Goal: Task Accomplishment & Management: Manage account settings

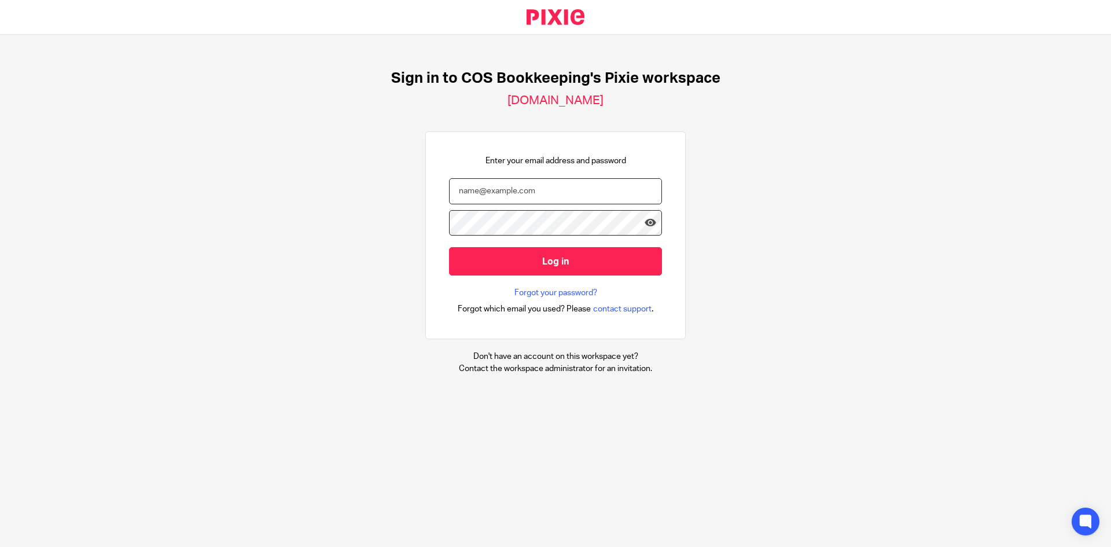
click at [550, 193] on input "email" at bounding box center [555, 191] width 213 height 26
type input "steph.boyle@cosbookkeeping.co.uk"
click at [449, 247] on input "Log in" at bounding box center [555, 261] width 213 height 28
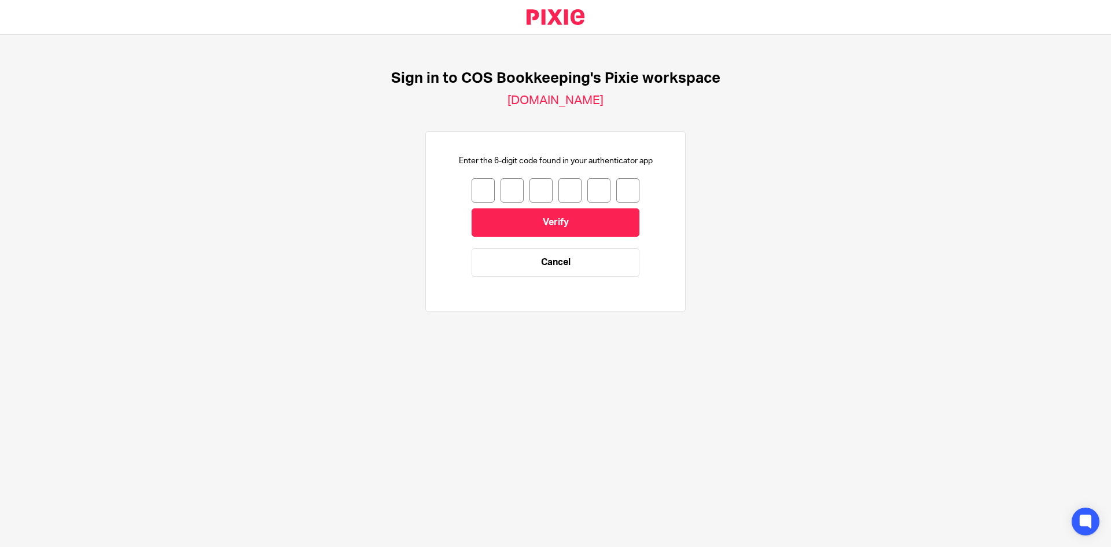
click at [473, 190] on input "number" at bounding box center [482, 190] width 23 height 24
type input "9"
type input "6"
type input "2"
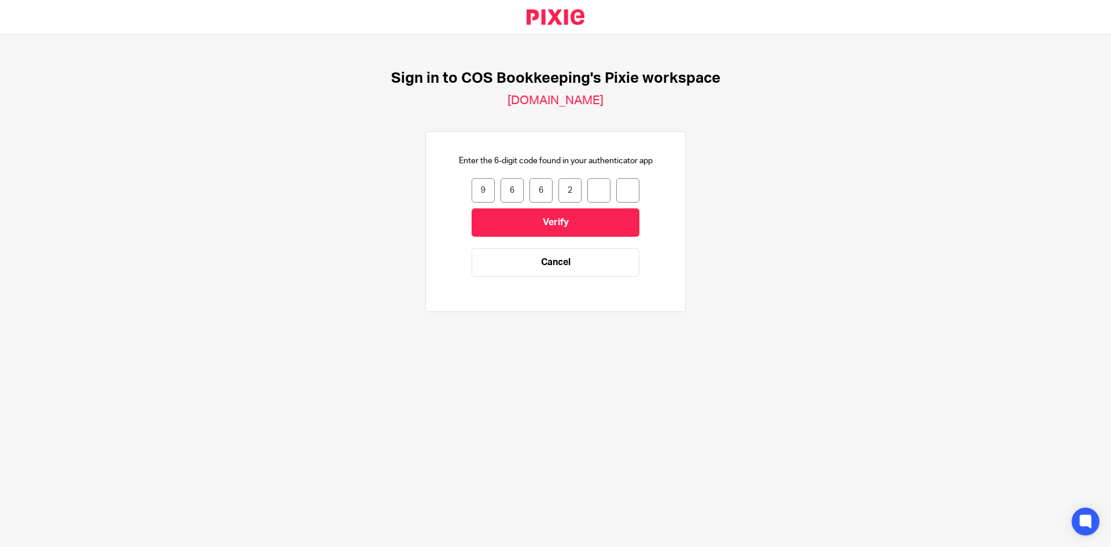
type input "0"
type input "3"
click at [517, 228] on input "Verify" at bounding box center [555, 222] width 168 height 28
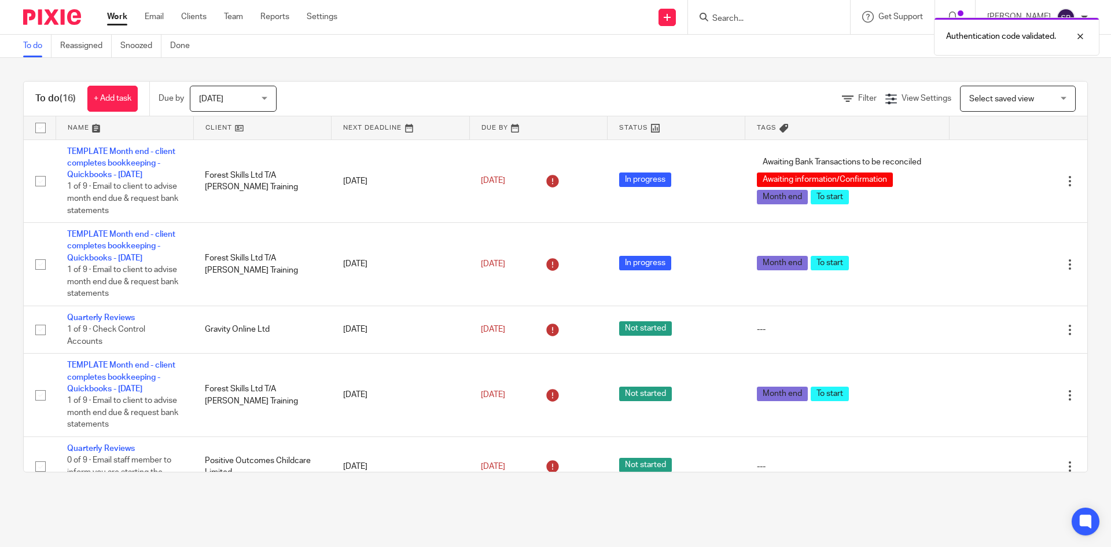
click at [765, 19] on div "Authentication code validated." at bounding box center [827, 34] width 544 height 44
click at [782, 10] on form at bounding box center [772, 17] width 123 height 14
click at [777, 19] on div "Authentication code validated." at bounding box center [827, 34] width 544 height 44
click at [1082, 35] on div at bounding box center [1071, 37] width 31 height 14
click at [774, 21] on input "Search" at bounding box center [763, 19] width 104 height 10
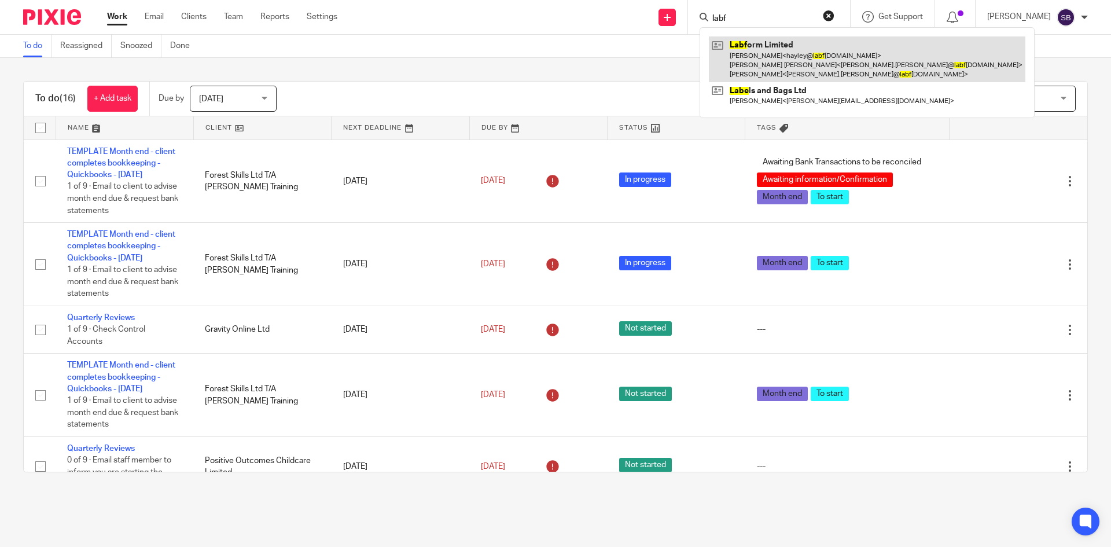
type input "labf"
click at [795, 57] on link at bounding box center [867, 59] width 316 height 46
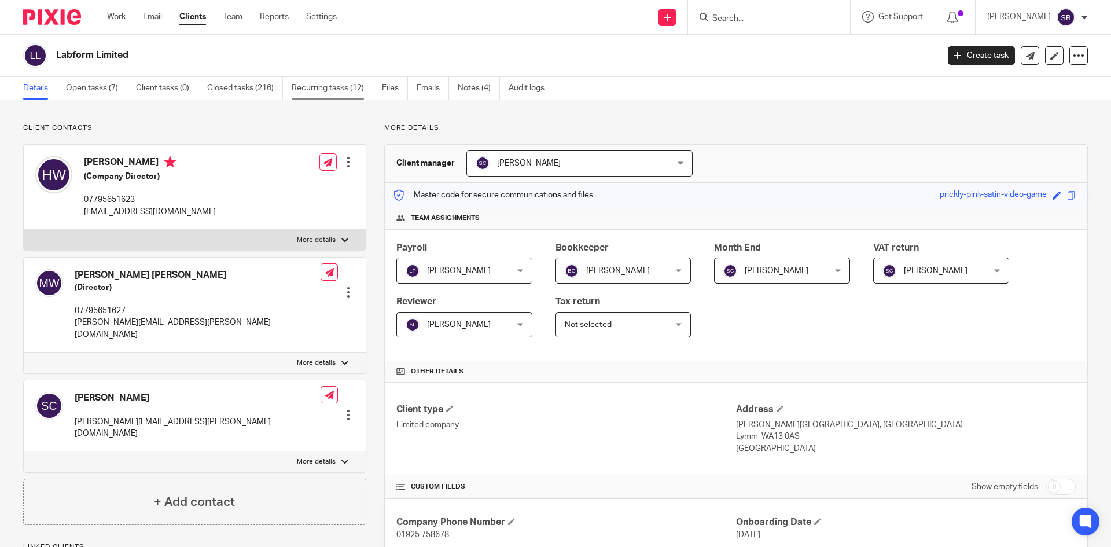
click at [338, 95] on link "Recurring tasks (12)" at bounding box center [333, 88] width 82 height 23
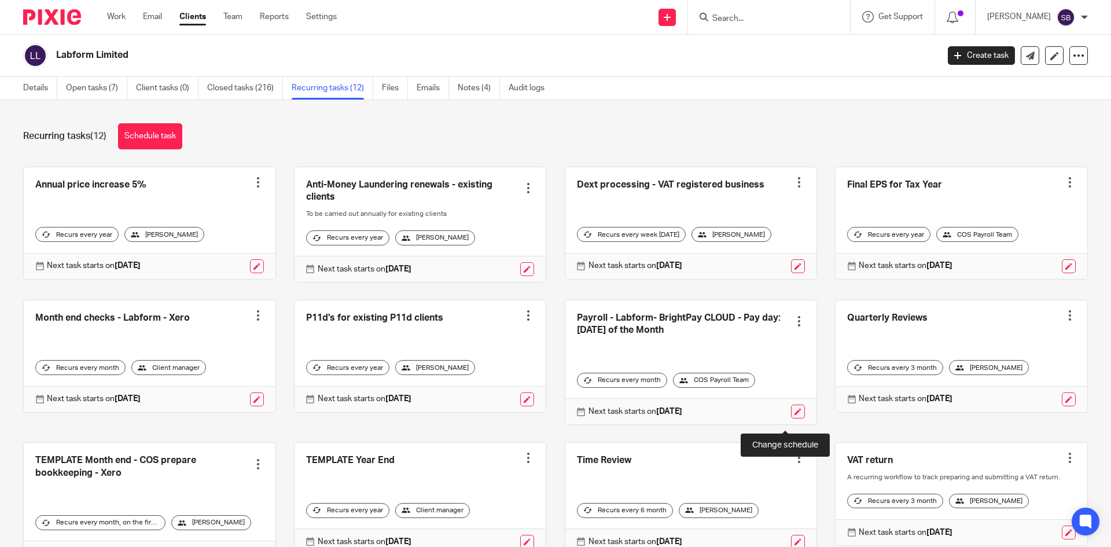
click at [791, 418] on link at bounding box center [798, 411] width 14 height 14
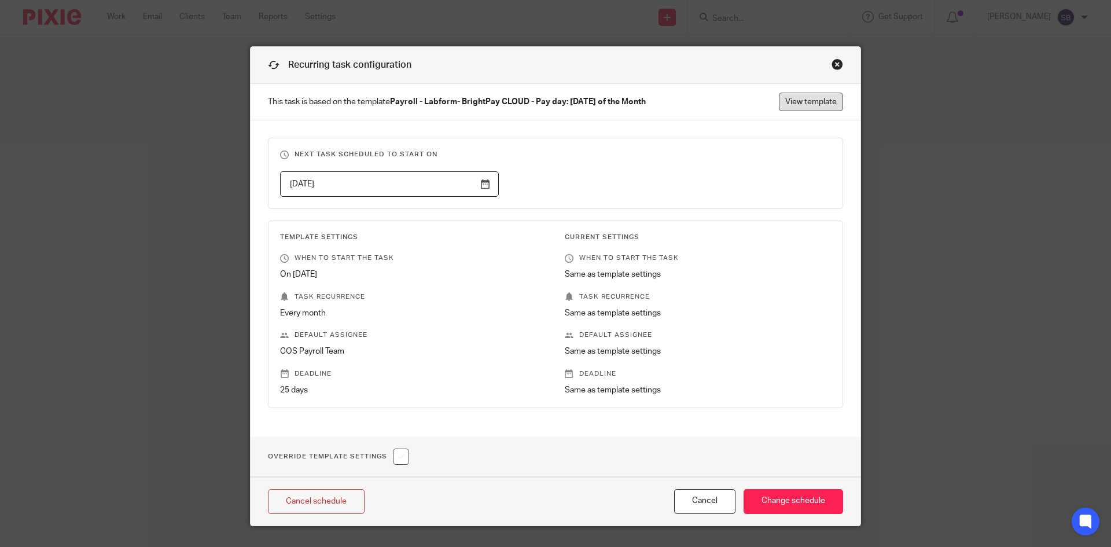
click at [810, 108] on link "View template" at bounding box center [811, 102] width 64 height 19
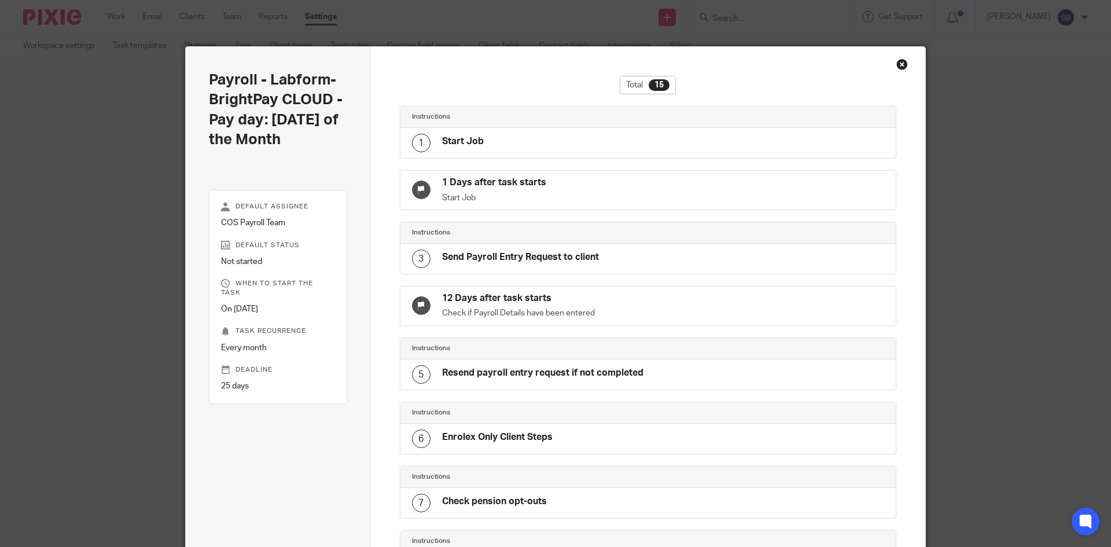
scroll to position [576, 0]
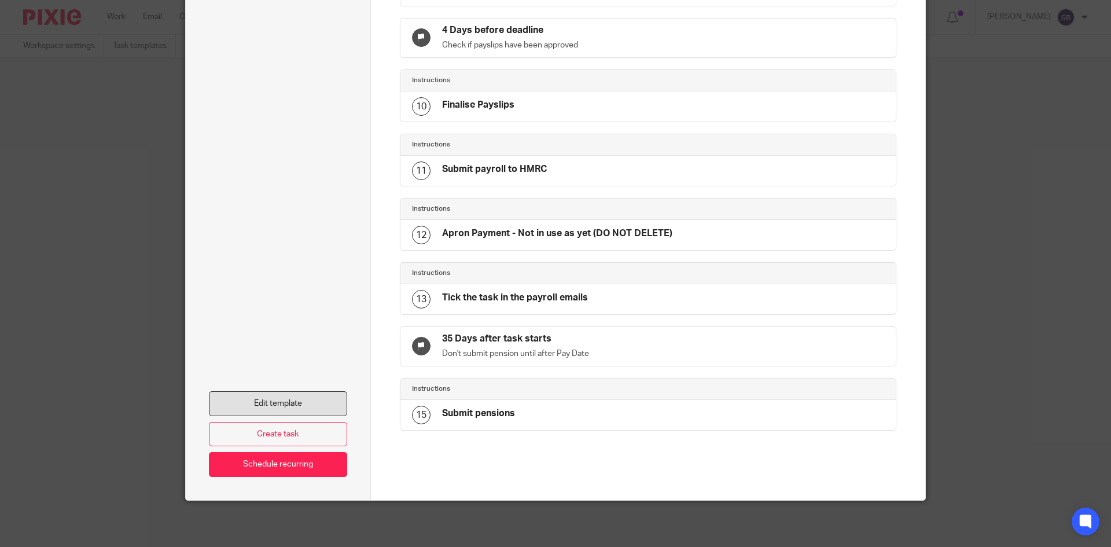
click at [291, 398] on link "Edit template" at bounding box center [278, 403] width 138 height 25
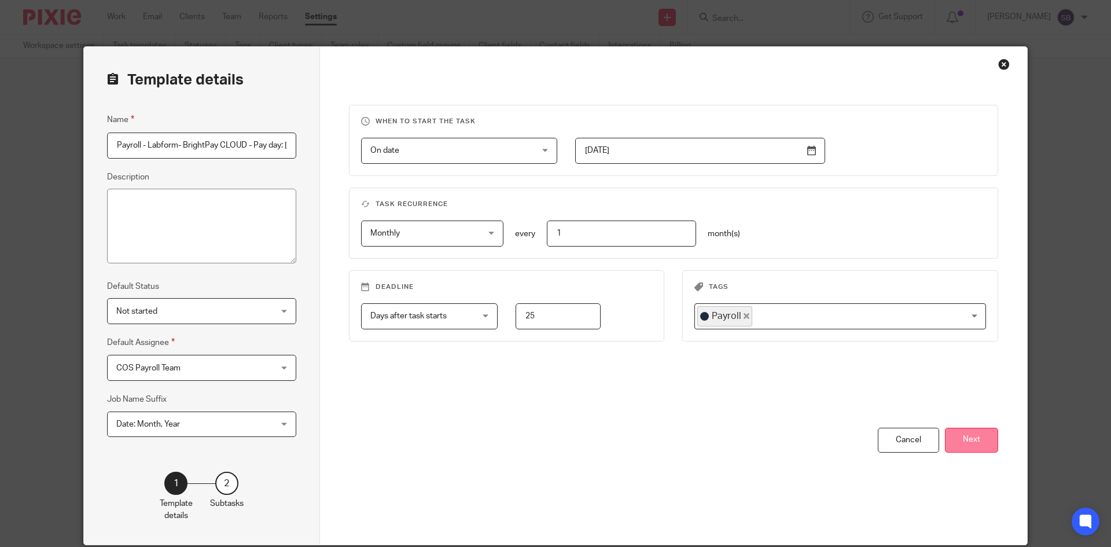
click at [981, 434] on button "Next" at bounding box center [971, 440] width 53 height 25
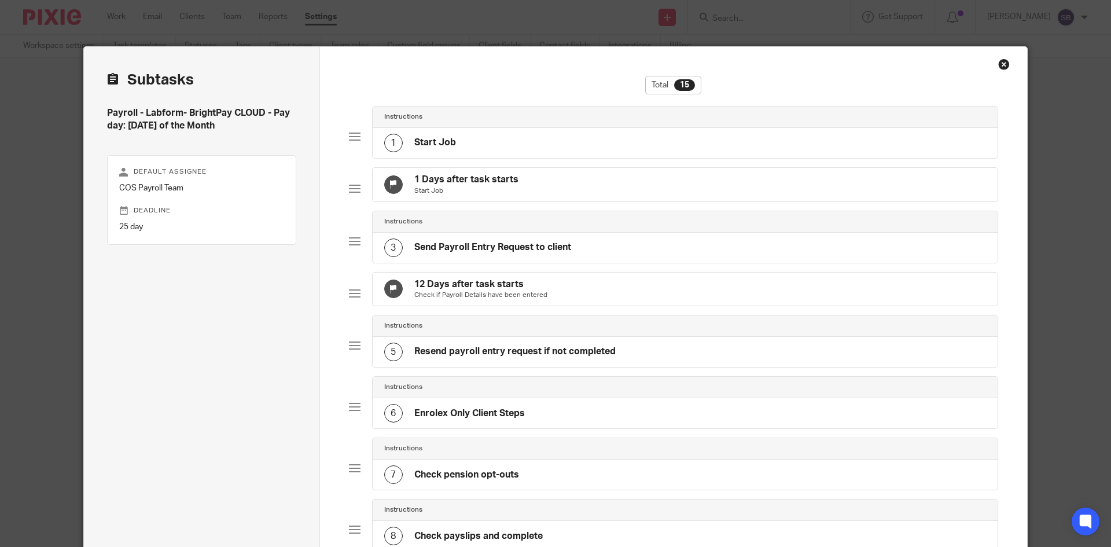
click at [520, 253] on h4 "Send Payroll Entry Request to client" at bounding box center [492, 247] width 157 height 12
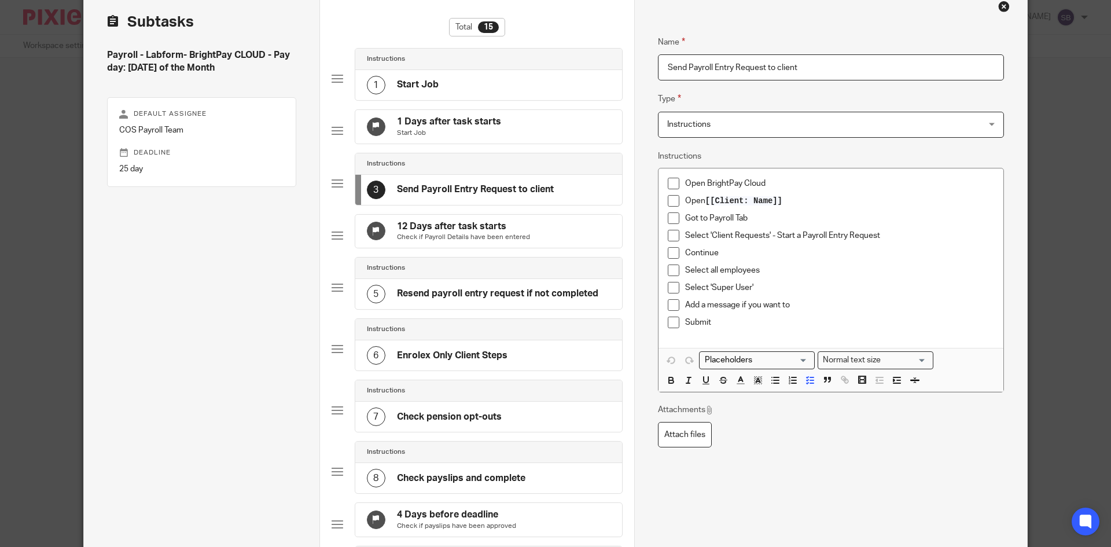
scroll to position [116, 0]
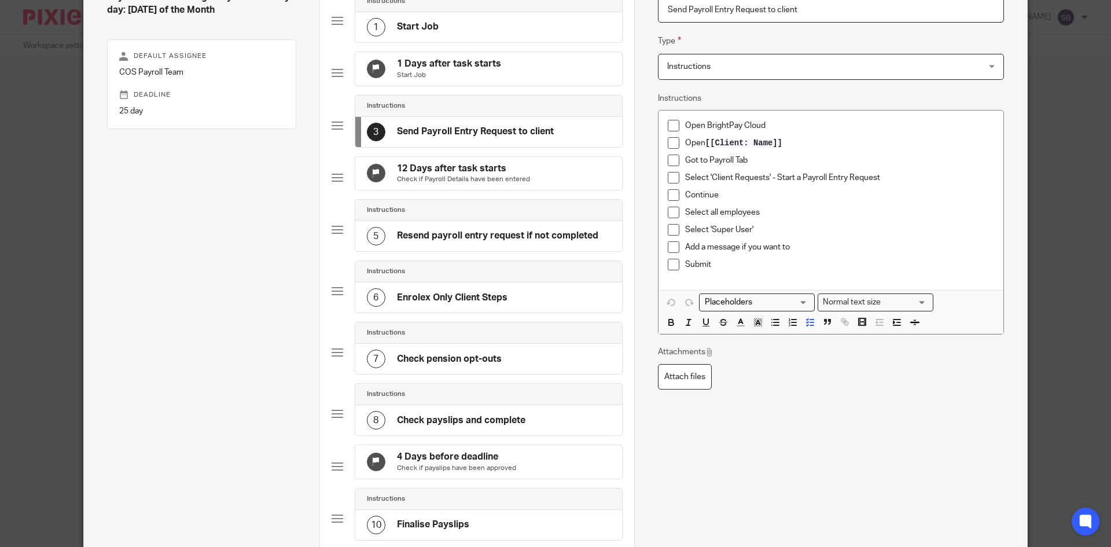
click at [495, 242] on h4 "Resend payroll entry request if not completed" at bounding box center [497, 236] width 201 height 12
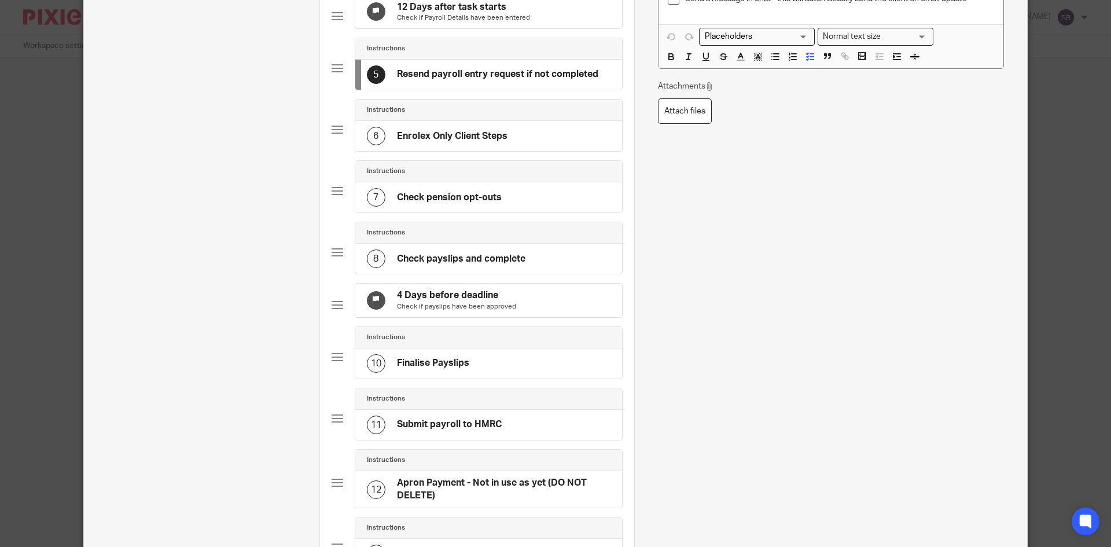
scroll to position [286, 0]
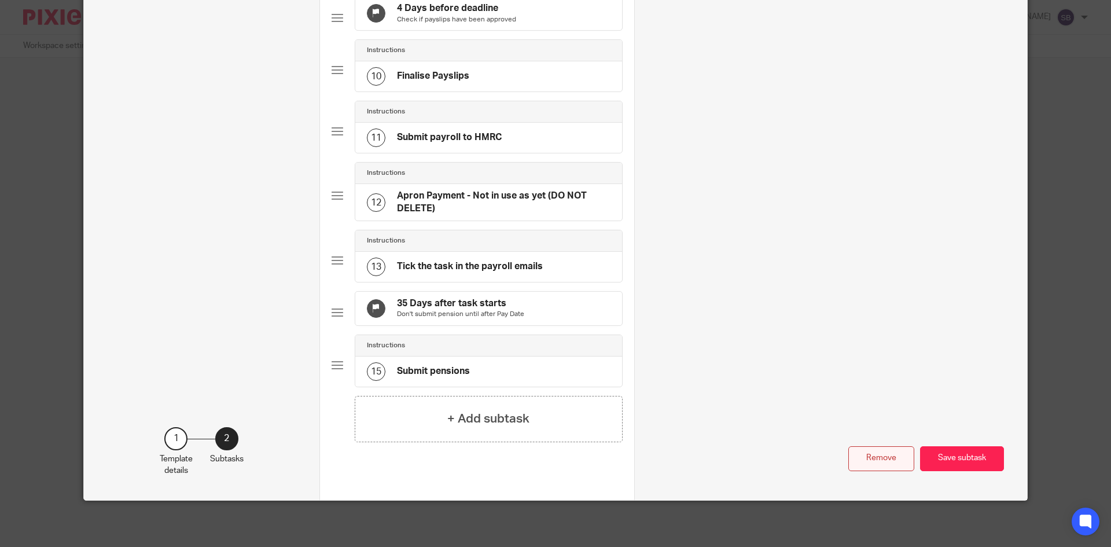
click at [869, 460] on button "Remove" at bounding box center [881, 458] width 66 height 25
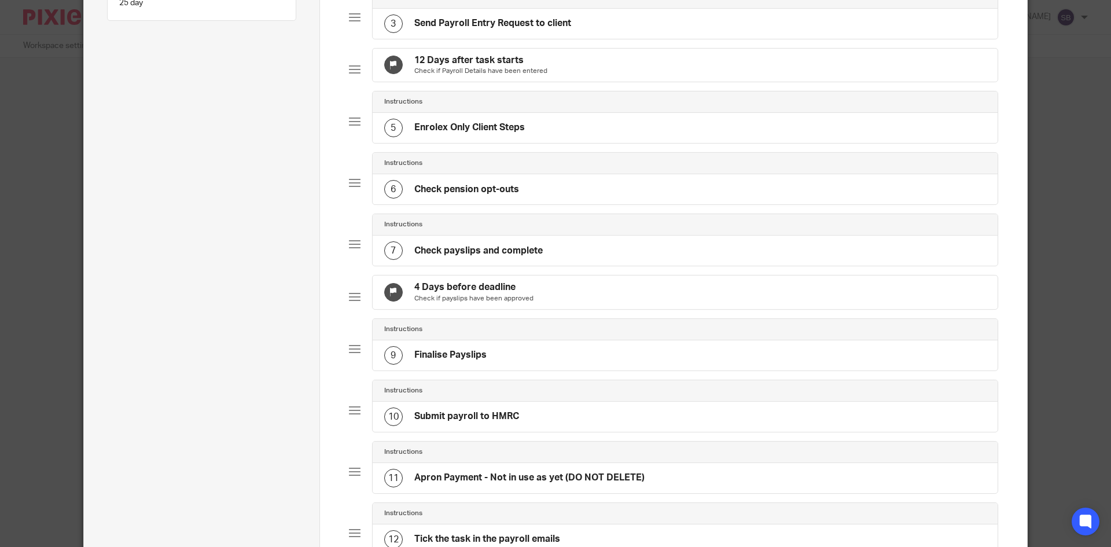
scroll to position [38, 0]
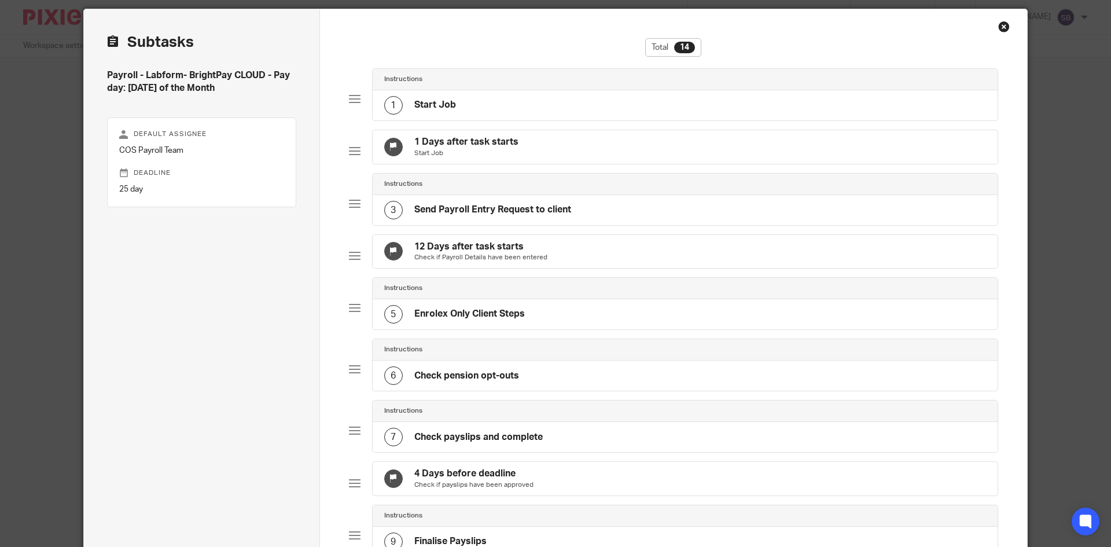
click at [496, 253] on h4 "12 Days after task starts" at bounding box center [480, 247] width 133 height 12
type textarea "The status of the Payroll Entry Request can be seen from either BrightPay Deskt…"
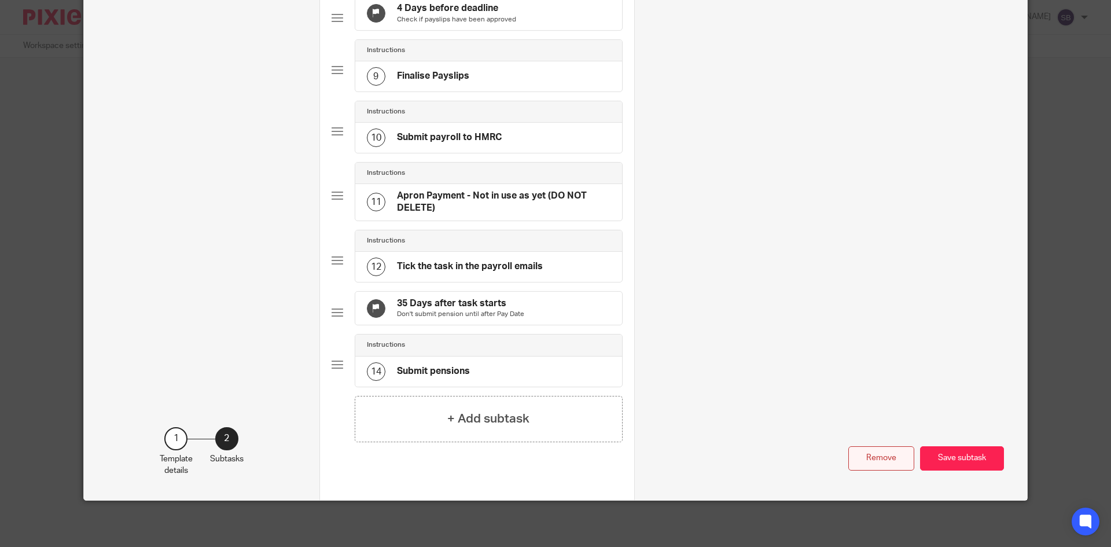
click at [882, 454] on button "Remove" at bounding box center [881, 458] width 66 height 25
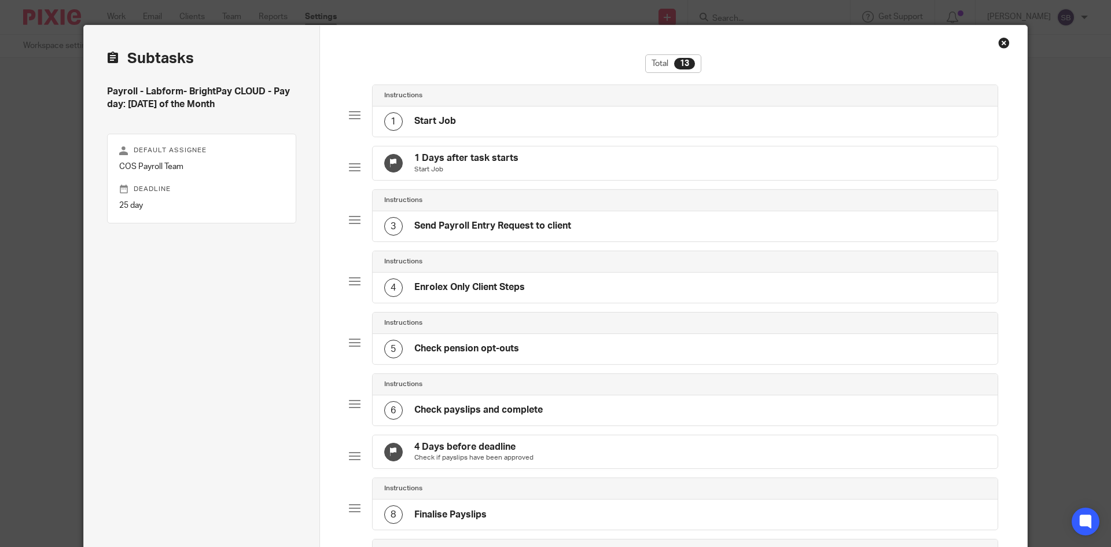
scroll to position [0, 0]
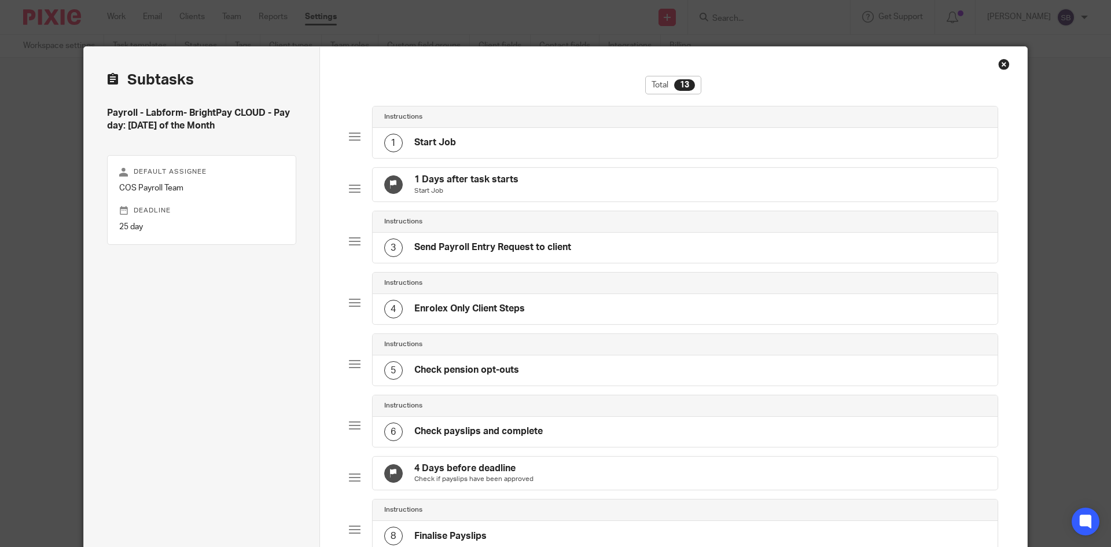
click at [471, 146] on div "1 Start Job" at bounding box center [685, 143] width 625 height 30
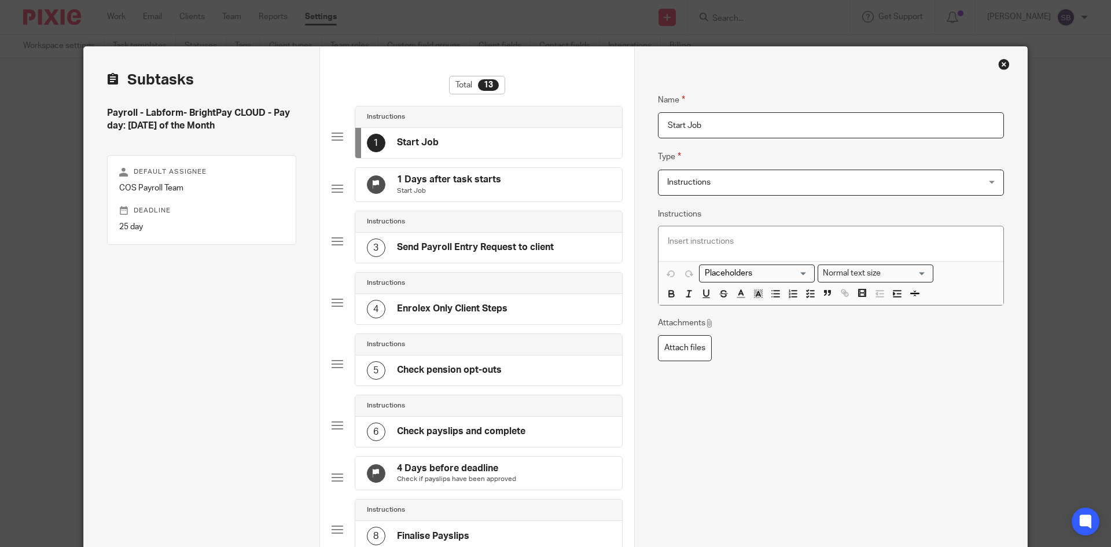
click at [489, 189] on p "Start Job" at bounding box center [449, 190] width 104 height 9
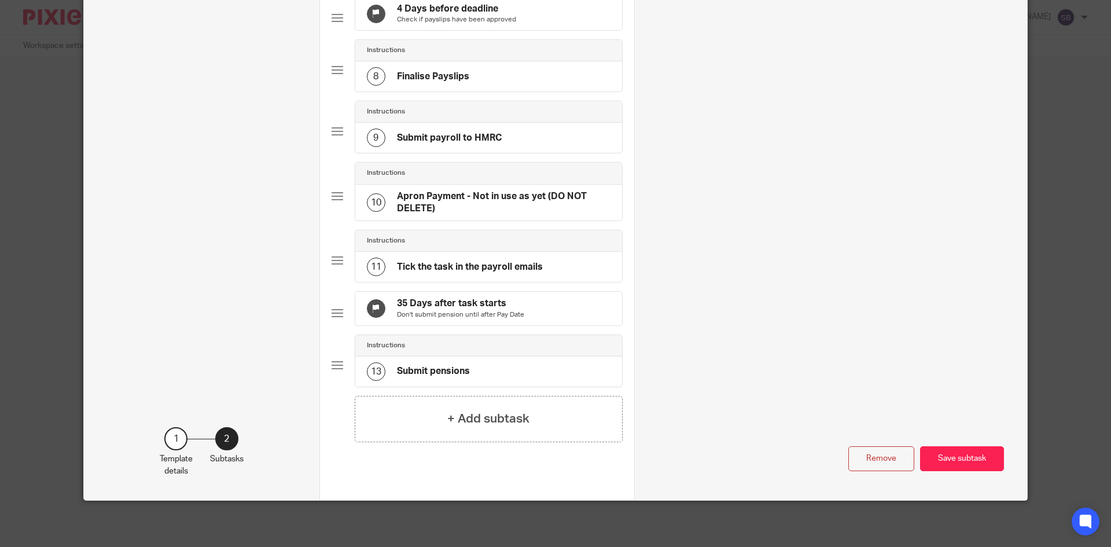
scroll to position [487, 0]
click at [982, 460] on button "Save subtask" at bounding box center [962, 458] width 84 height 25
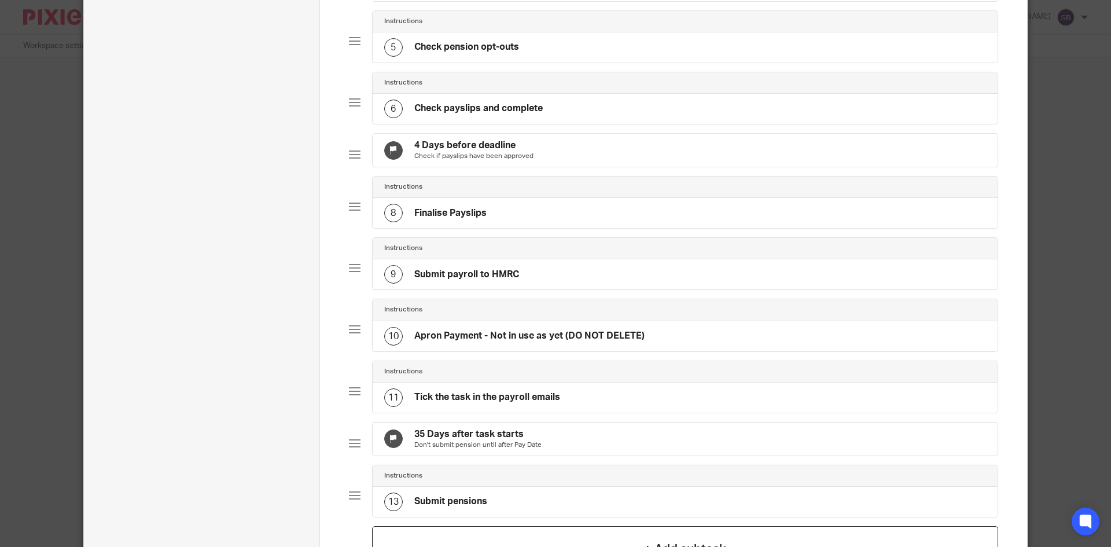
scroll to position [429, 0]
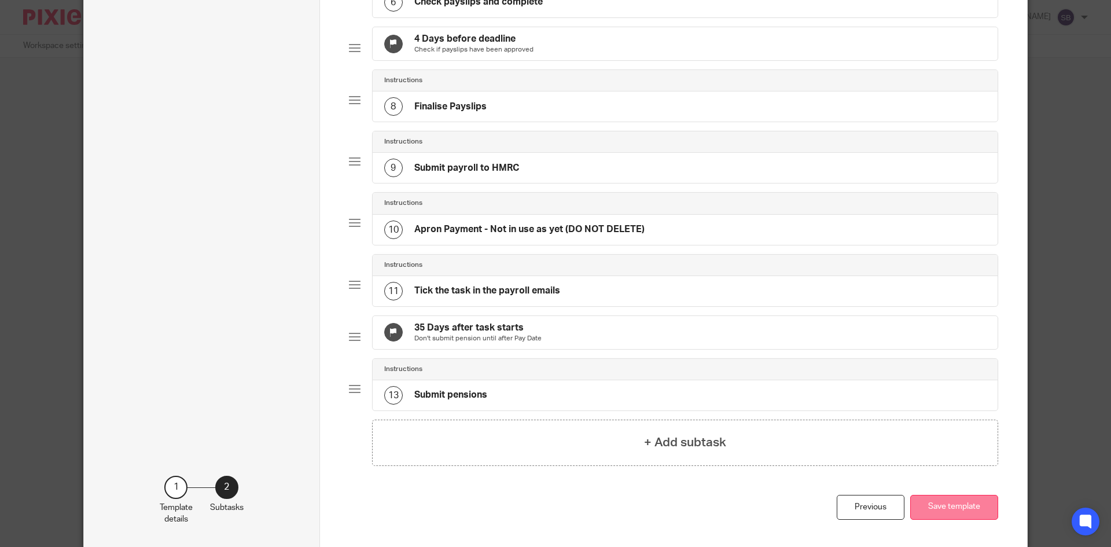
click at [952, 519] on button "Save template" at bounding box center [954, 507] width 88 height 25
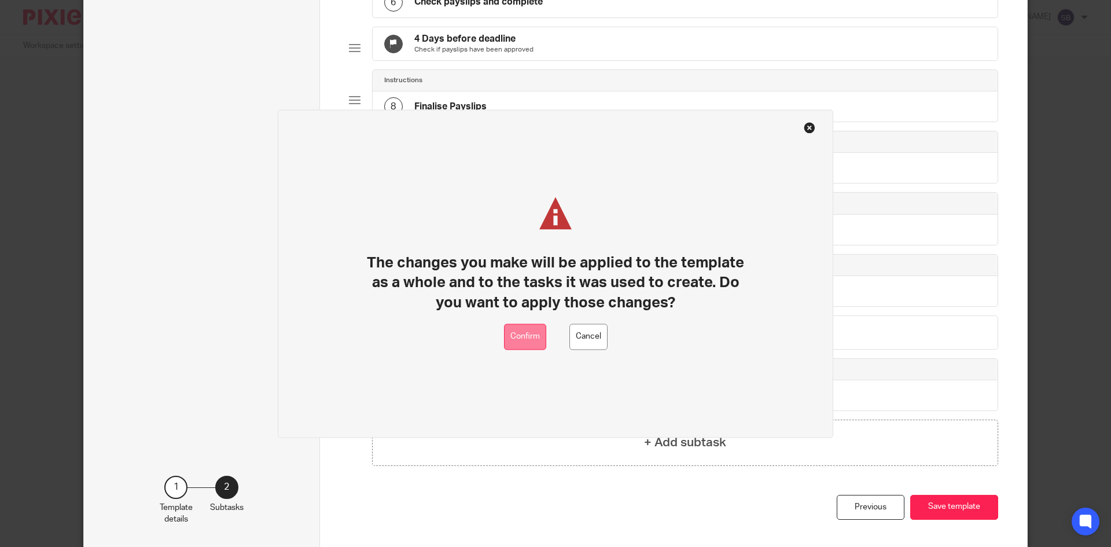
click at [521, 336] on button "Confirm" at bounding box center [525, 336] width 42 height 26
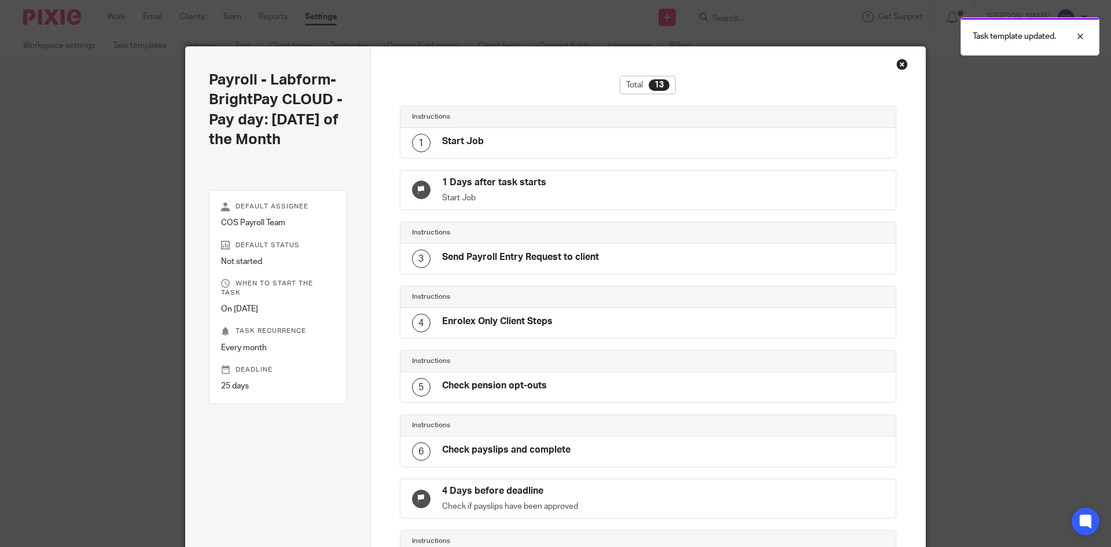
click at [896, 65] on div "Close this dialog window" at bounding box center [902, 64] width 12 height 12
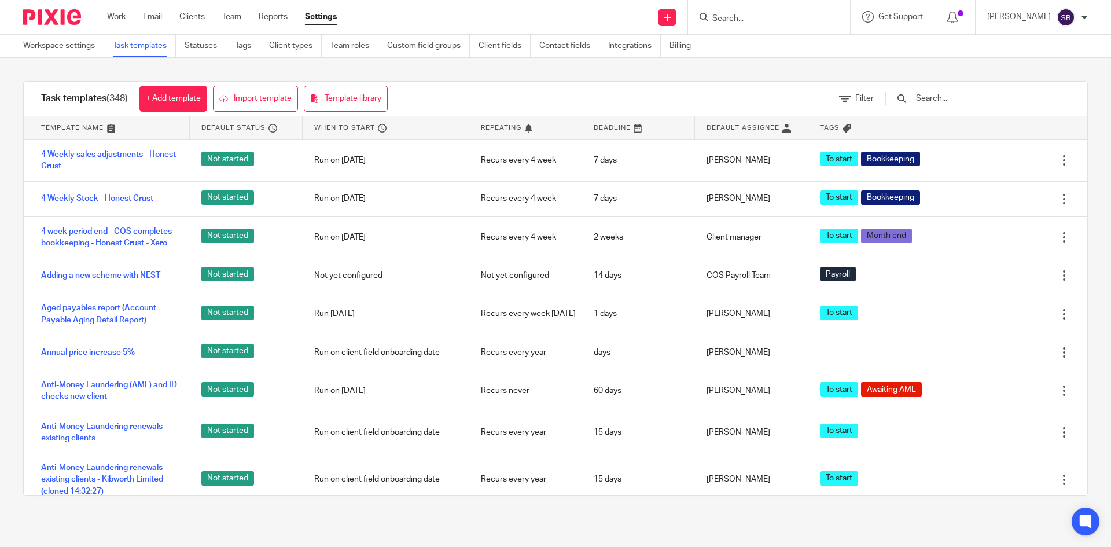
click at [748, 20] on input "Search" at bounding box center [763, 19] width 104 height 10
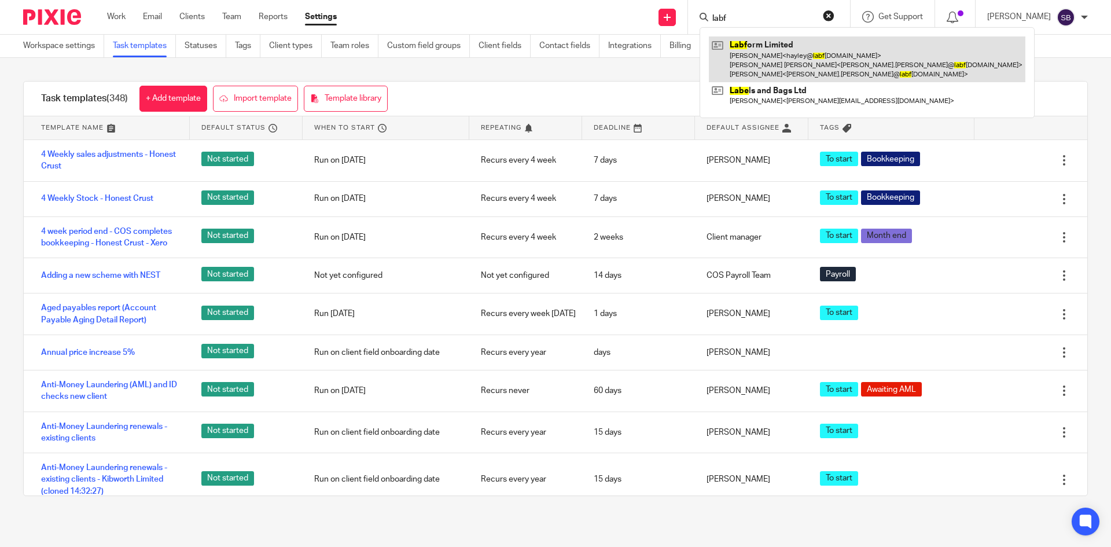
type input "labf"
drag, startPoint x: 776, startPoint y: 42, endPoint x: 770, endPoint y: 36, distance: 8.2
click at [776, 42] on link at bounding box center [867, 59] width 316 height 46
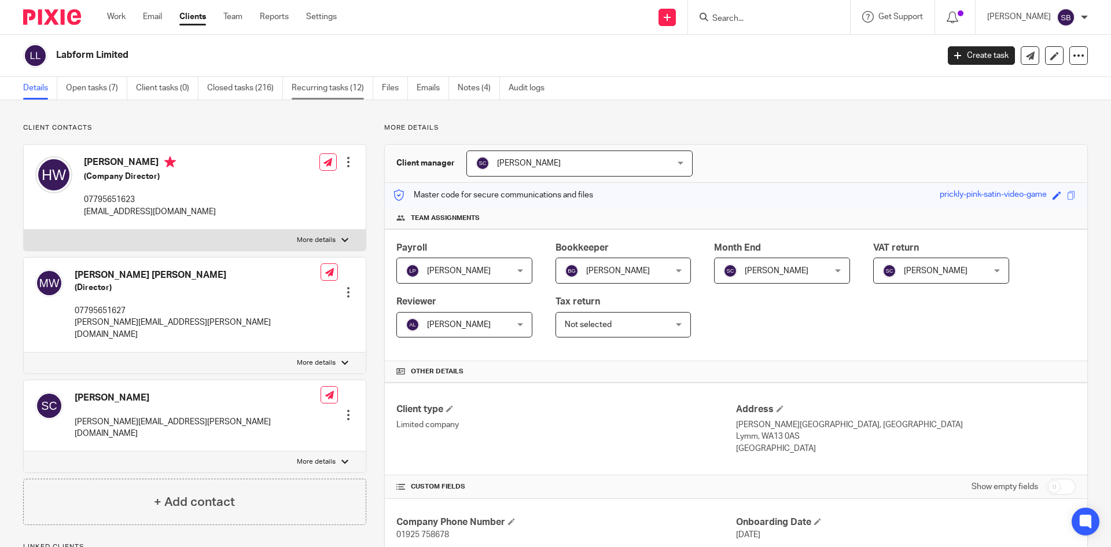
click at [345, 95] on link "Recurring tasks (12)" at bounding box center [333, 88] width 82 height 23
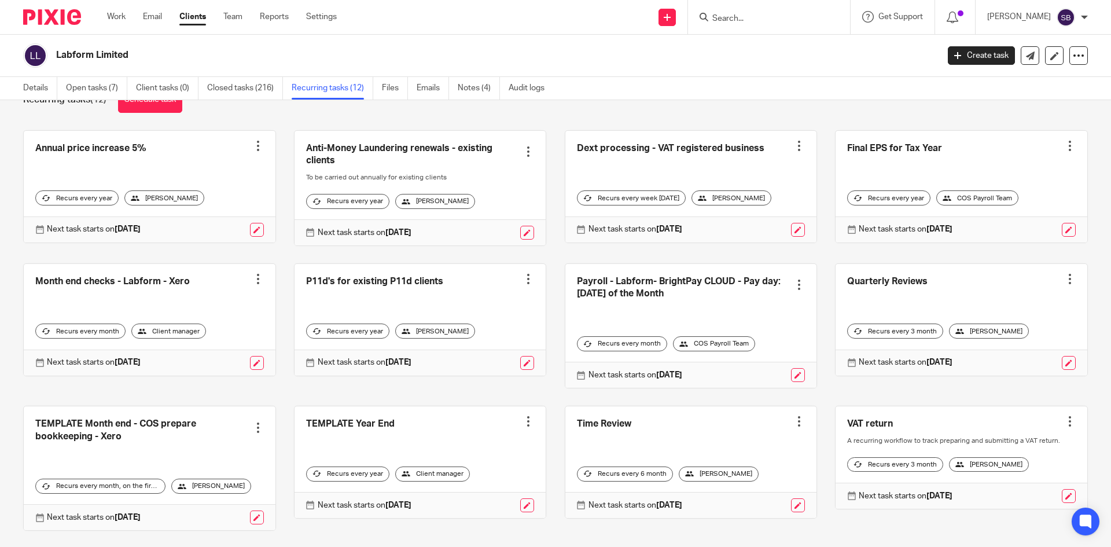
scroll to position [70, 0]
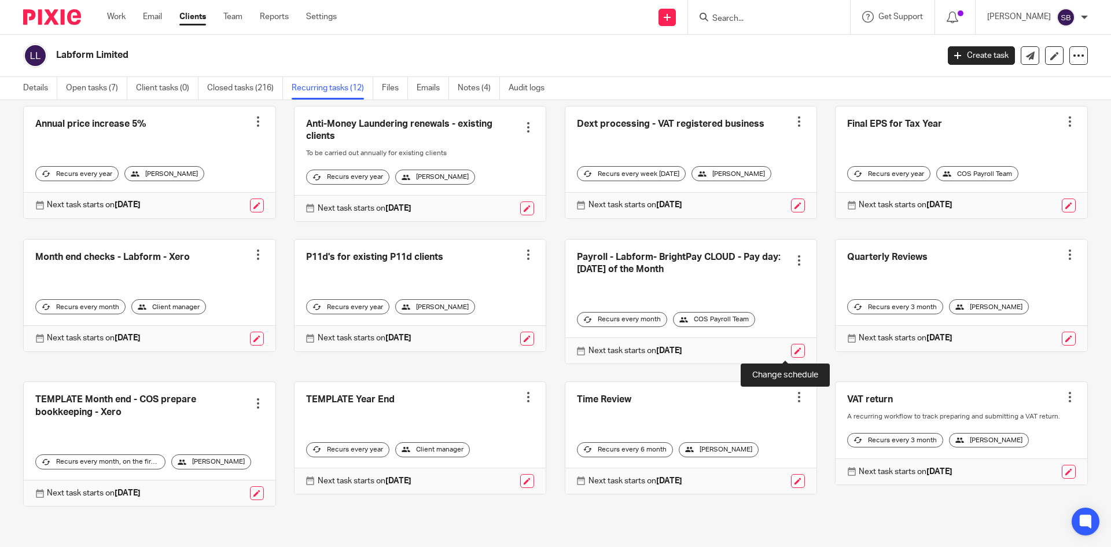
click at [791, 349] on link at bounding box center [798, 351] width 14 height 14
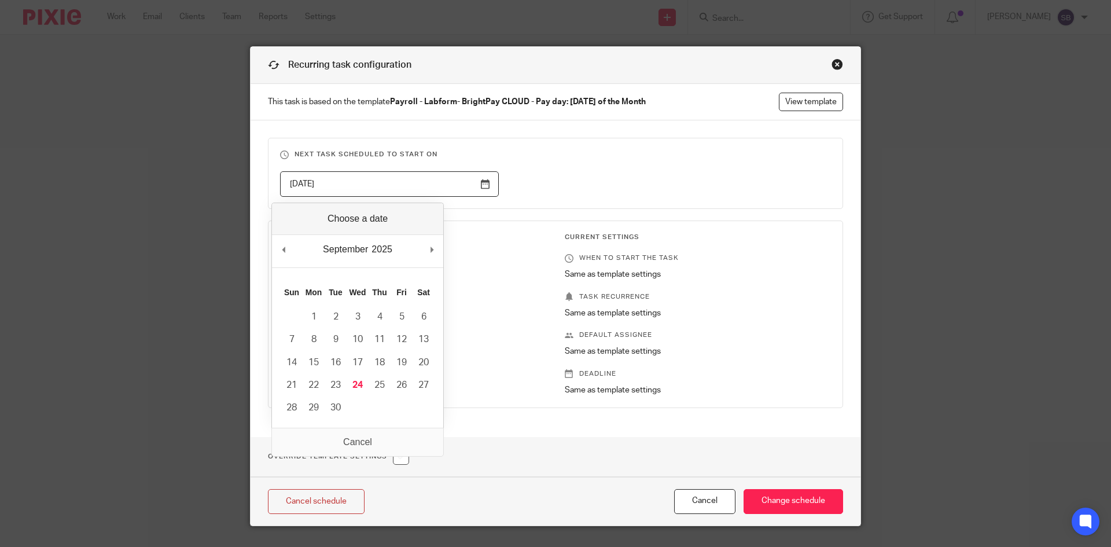
click at [485, 187] on input "2025-10-01" at bounding box center [389, 184] width 219 height 26
type input "2025-10-15"
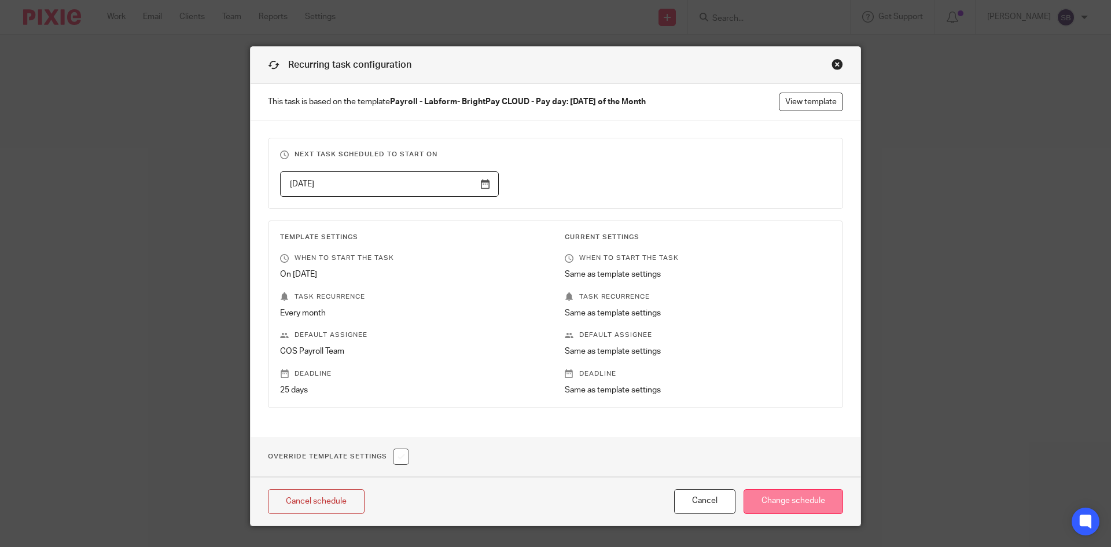
click at [769, 503] on input "Change schedule" at bounding box center [793, 501] width 100 height 25
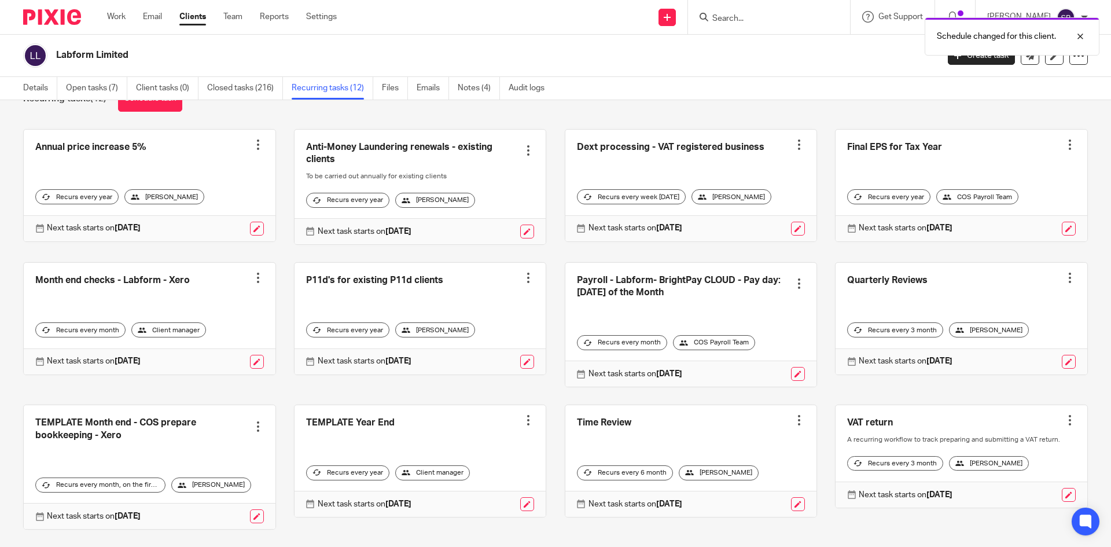
scroll to position [58, 0]
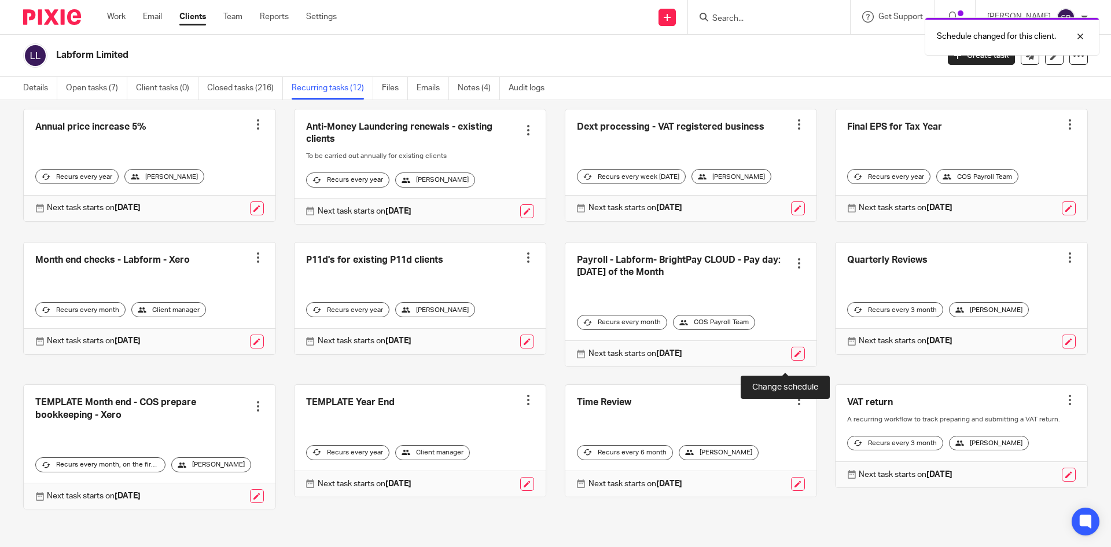
click at [791, 360] on link at bounding box center [798, 354] width 14 height 14
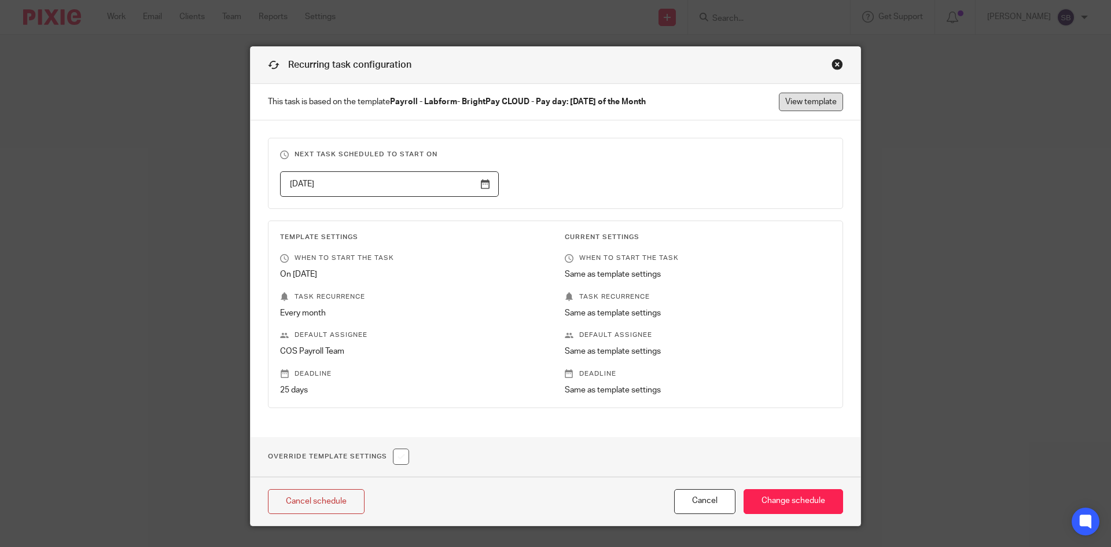
click at [802, 98] on link "View template" at bounding box center [811, 102] width 64 height 19
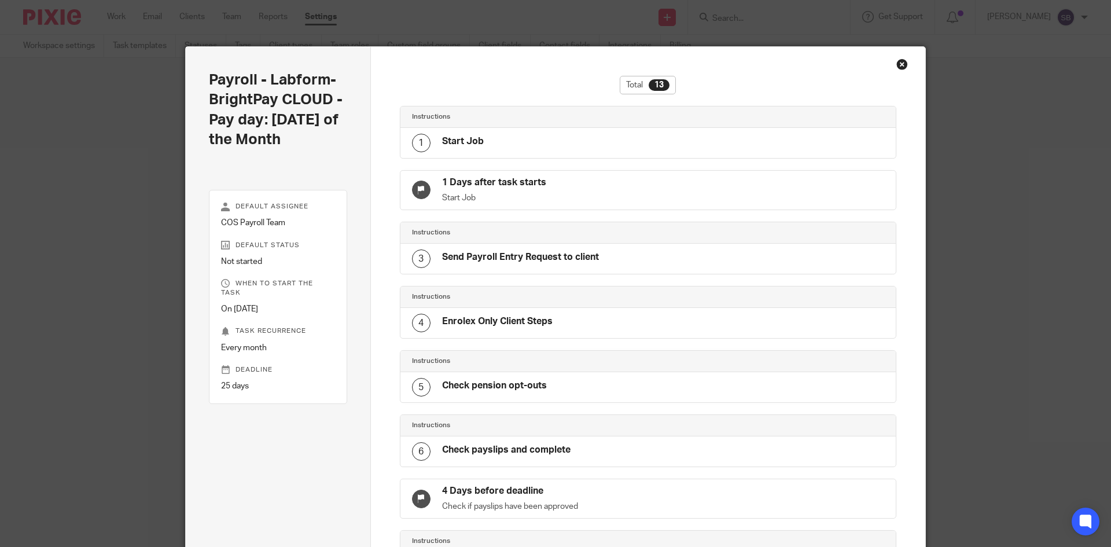
scroll to position [460, 0]
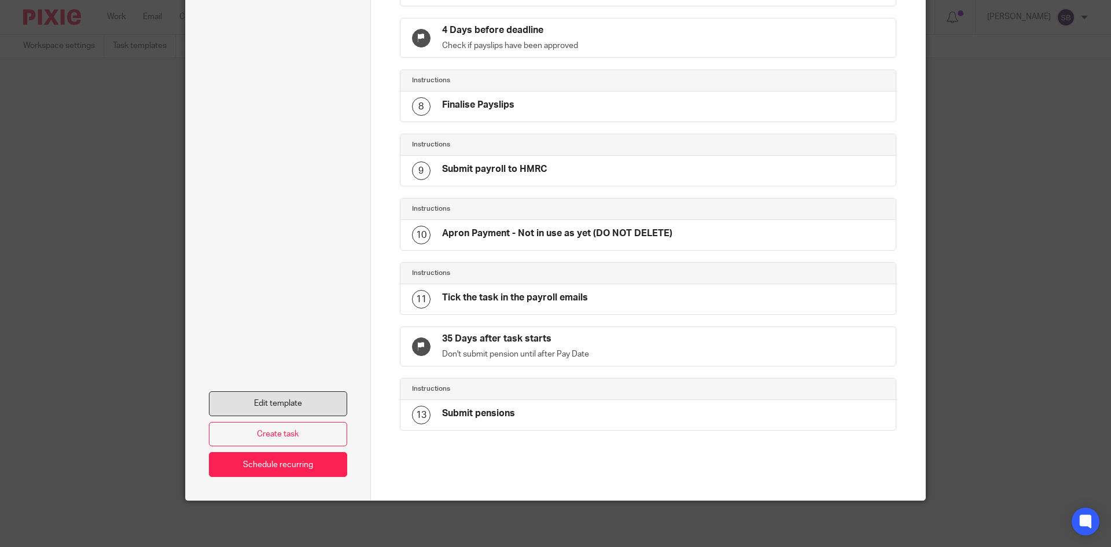
click at [271, 405] on link "Edit template" at bounding box center [278, 403] width 138 height 25
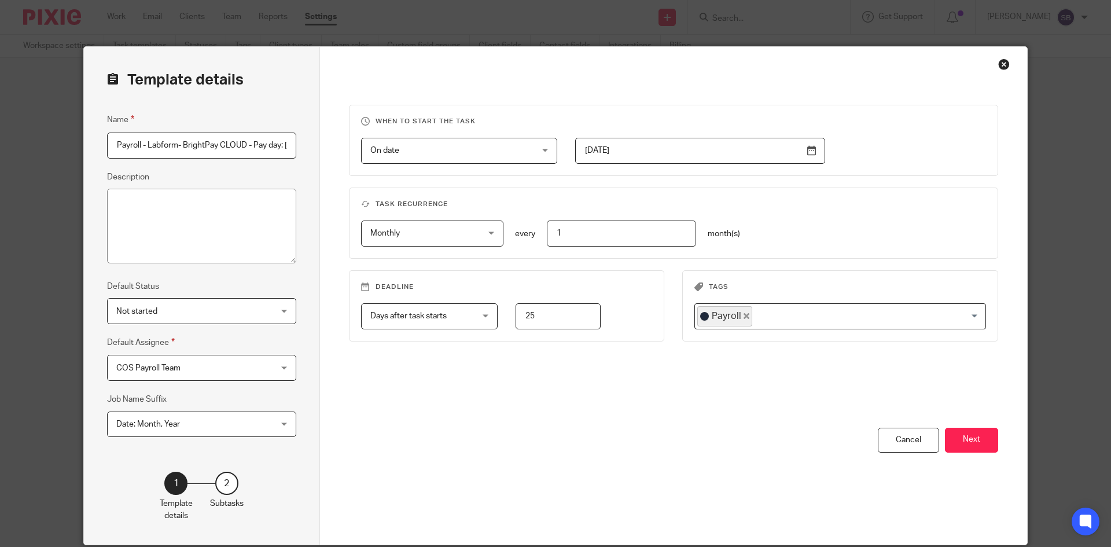
scroll to position [0, 89]
click at [989, 438] on button "Next" at bounding box center [971, 440] width 53 height 25
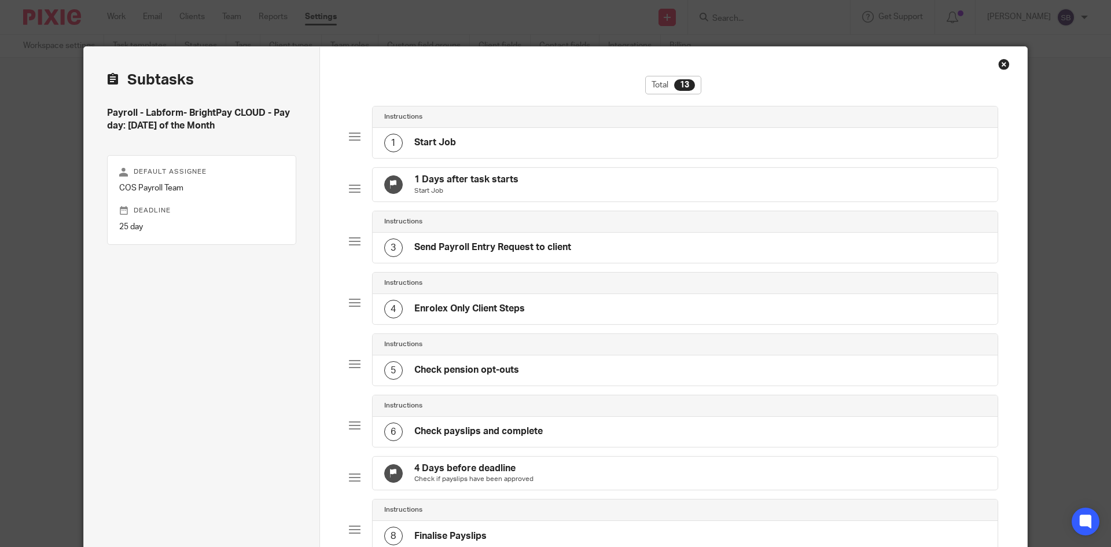
click at [491, 253] on h4 "Send Payroll Entry Request to client" at bounding box center [492, 247] width 157 height 12
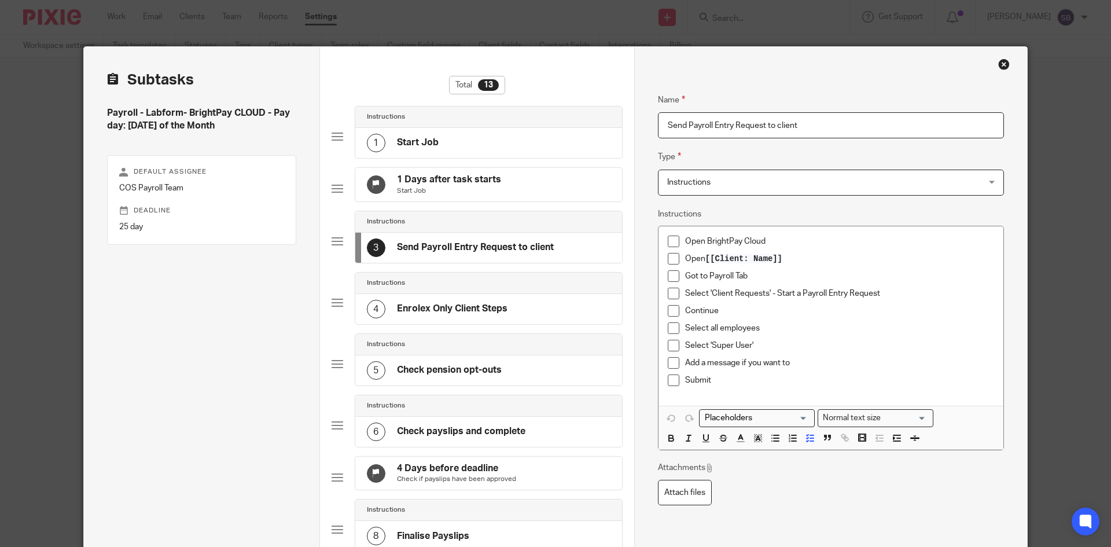
drag, startPoint x: 813, startPoint y: 130, endPoint x: 605, endPoint y: 139, distance: 209.1
click at [605, 139] on div "Subtasks Payroll - Labform- BrightPay CLOUD - Pay day: [DATE] of the Month Defa…" at bounding box center [555, 503] width 943 height 912
type input "Check we have payroll details from client"
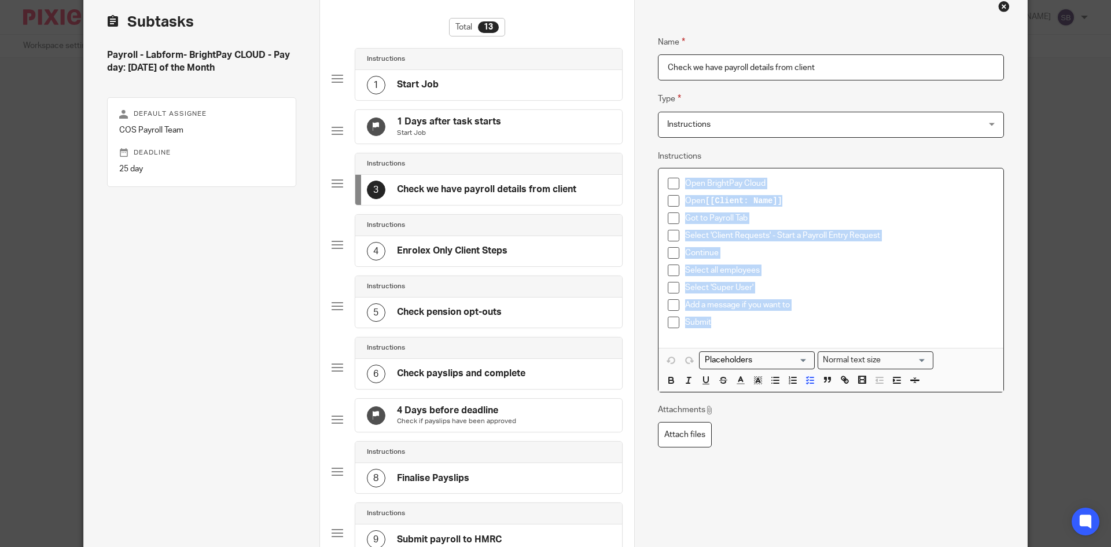
drag, startPoint x: 724, startPoint y: 326, endPoint x: 672, endPoint y: 185, distance: 151.0
click at [672, 185] on div "Open BrightPay Cloud Open [[Client: Name]] Got to Payroll Tab Select 'Client Re…" at bounding box center [830, 257] width 345 height 179
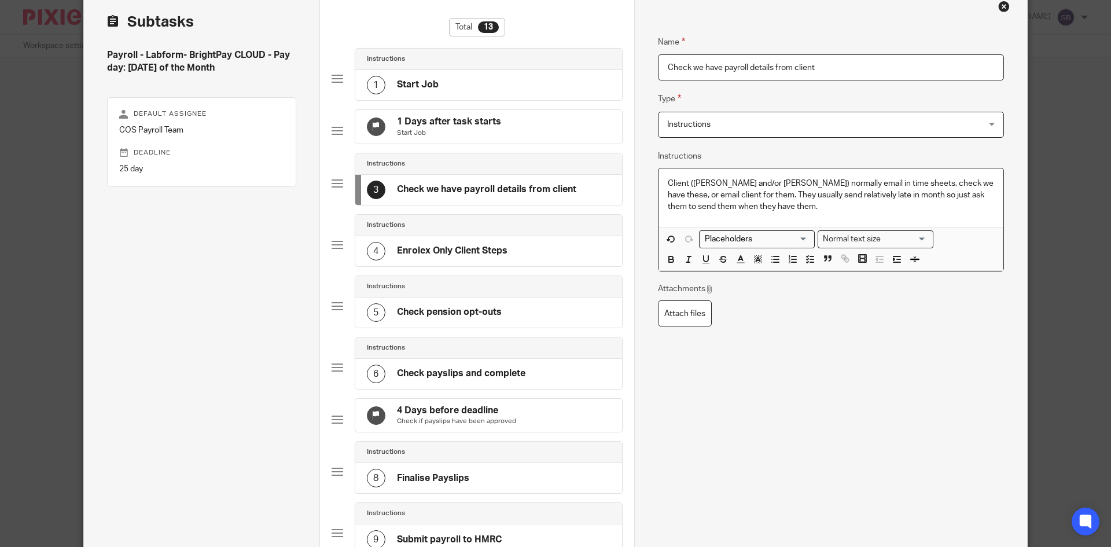
click at [736, 194] on p "Client (Hayley and/or Suzanne) normally email in time sheets, check we have the…" at bounding box center [831, 195] width 326 height 35
drag, startPoint x: 762, startPoint y: 192, endPoint x: 786, endPoint y: 207, distance: 28.3
click at [786, 207] on p "Client (Hayley and/or Suzanne) normally email in time sheets, check we have the…" at bounding box center [831, 195] width 326 height 35
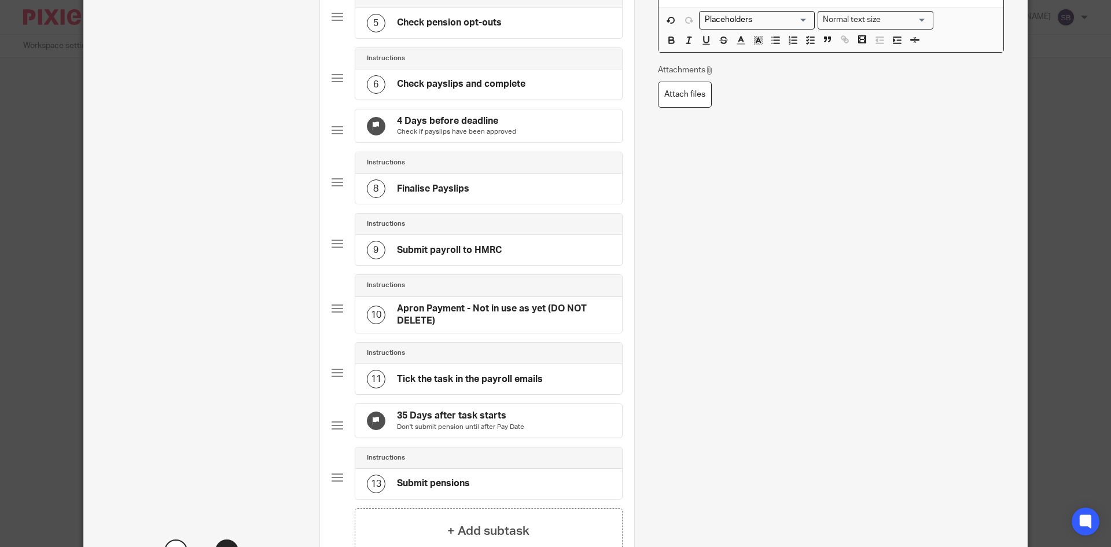
scroll to position [487, 0]
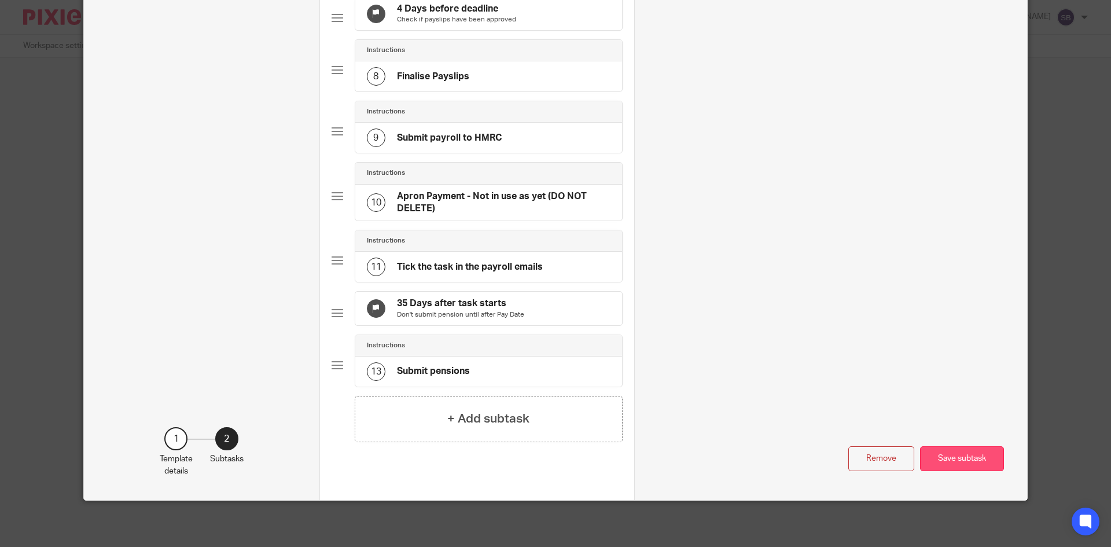
click at [974, 462] on button "Save subtask" at bounding box center [962, 458] width 84 height 25
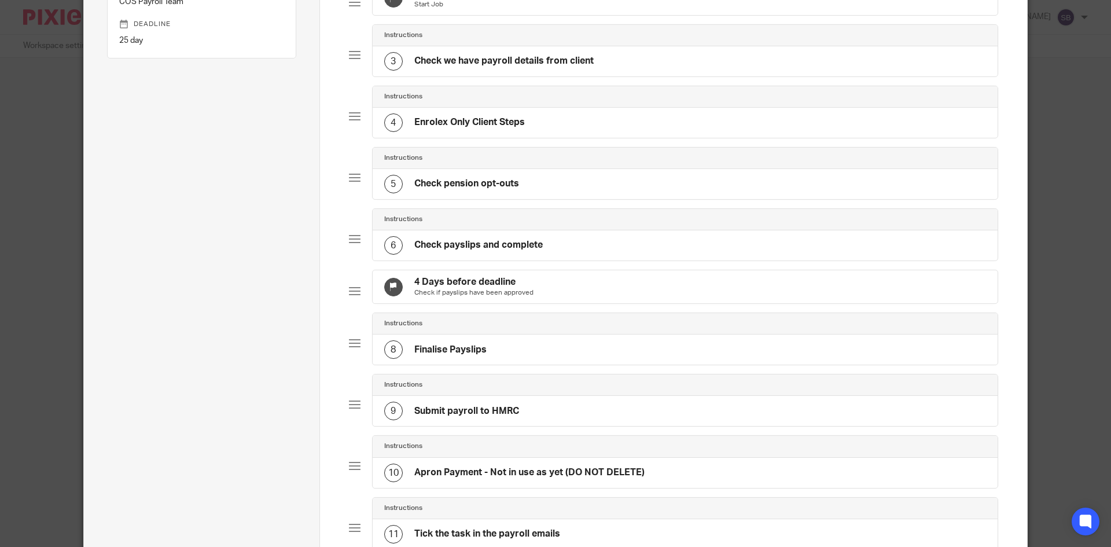
scroll to position [82, 0]
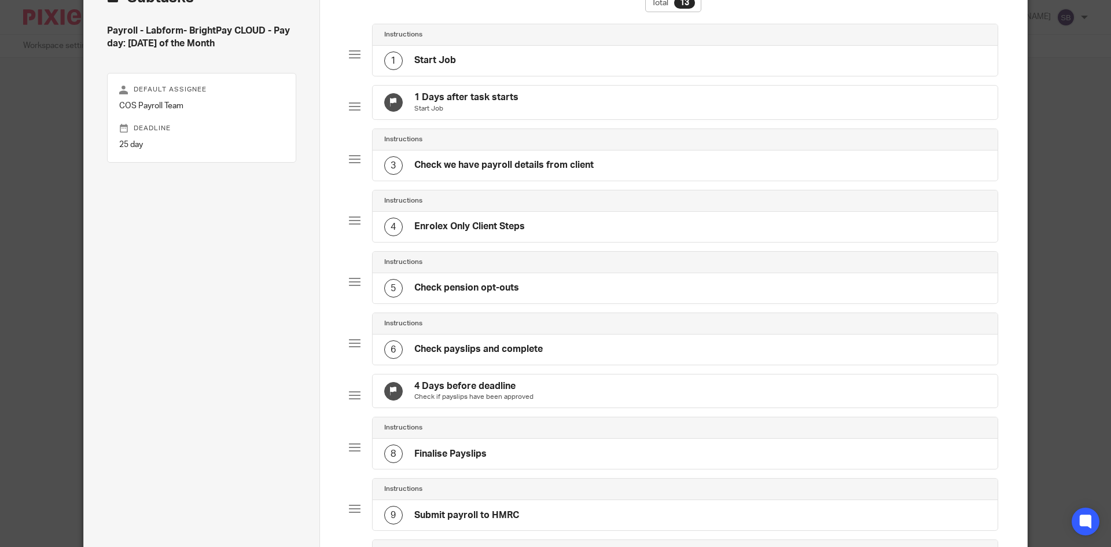
click at [481, 233] on h4 "Enrolex Only Client Steps" at bounding box center [469, 226] width 110 height 12
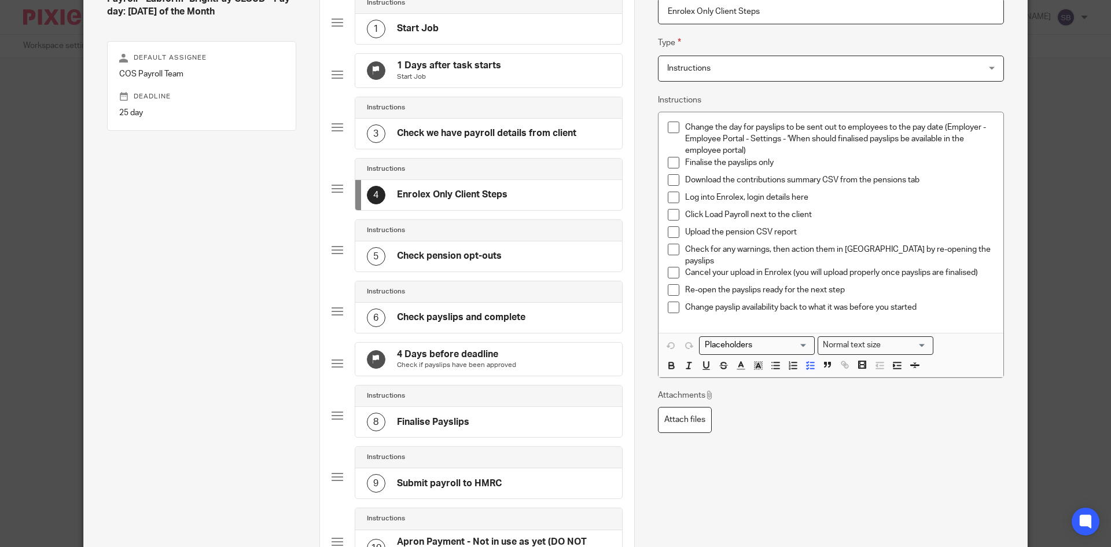
scroll to position [140, 0]
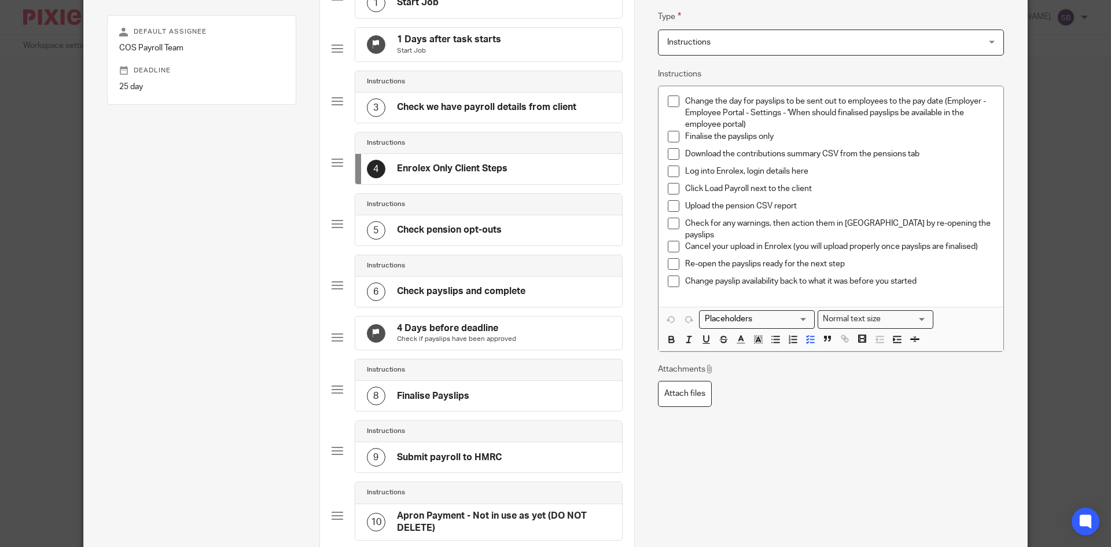
click at [428, 297] on h4 "Check payslips and complete" at bounding box center [461, 291] width 128 height 12
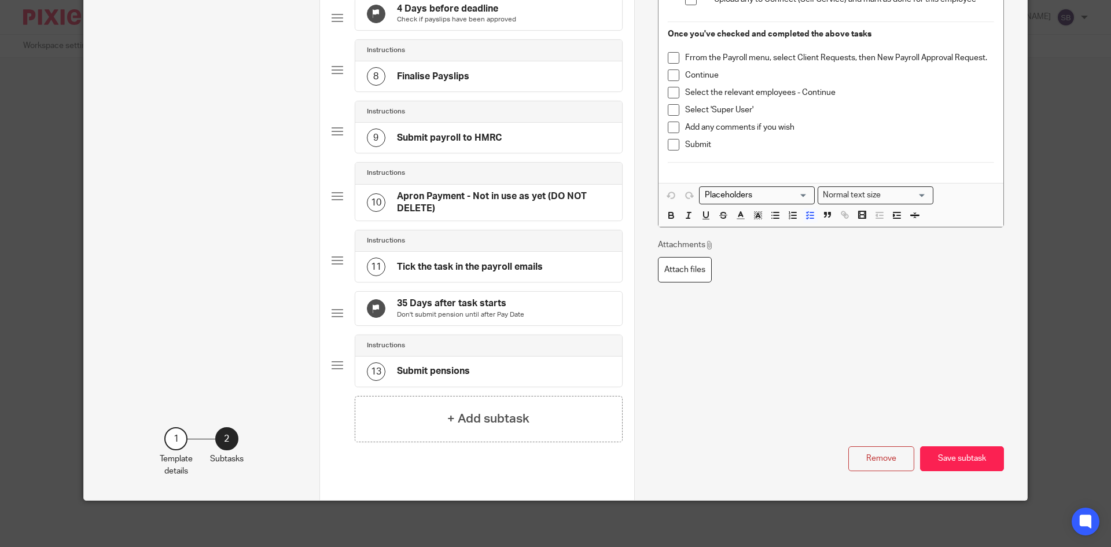
scroll to position [487, 0]
click at [967, 463] on button "Save subtask" at bounding box center [962, 458] width 84 height 25
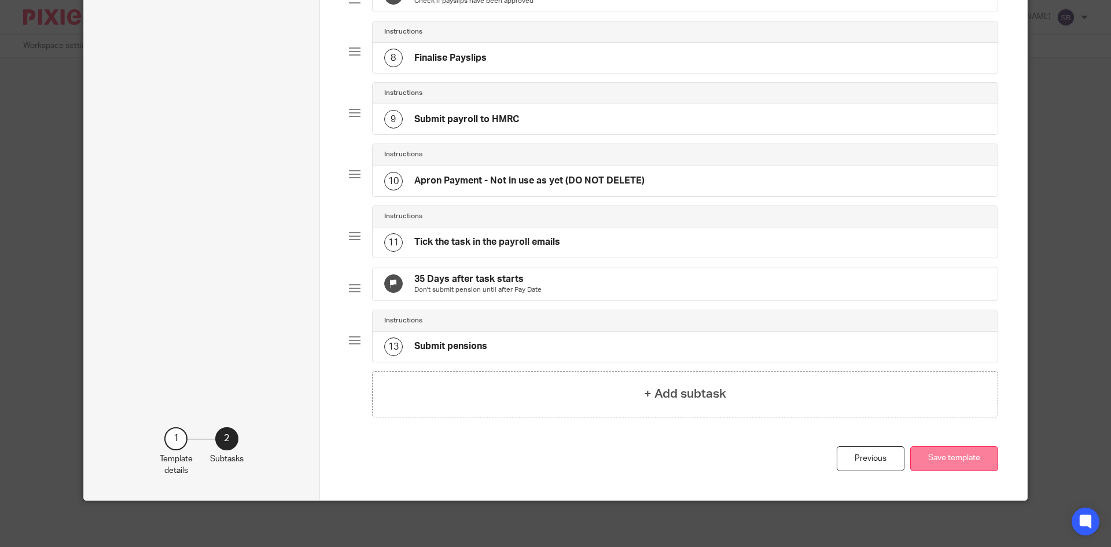
click at [959, 471] on button "Save template" at bounding box center [954, 458] width 88 height 25
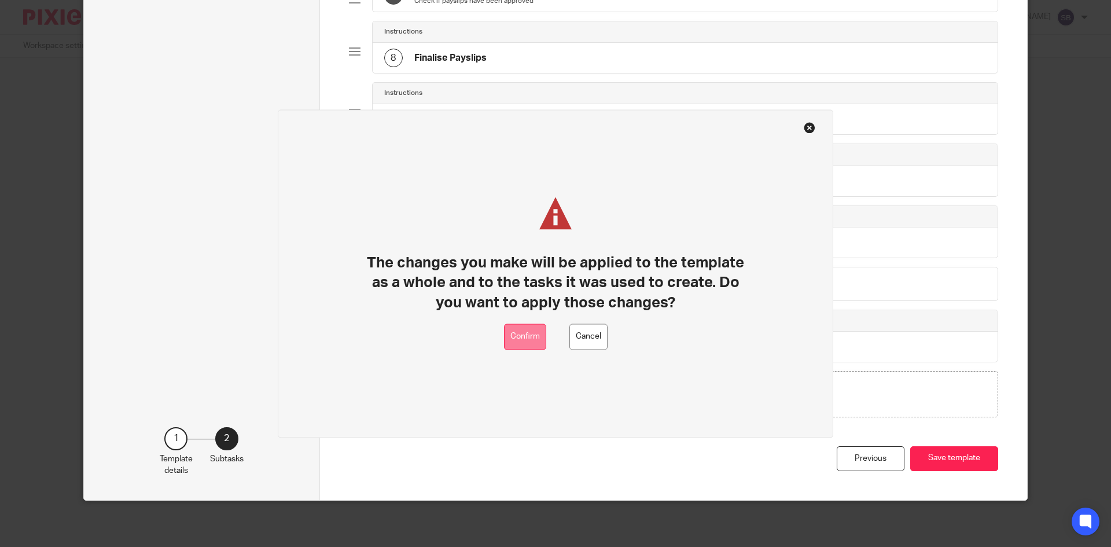
click at [544, 343] on button "Confirm" at bounding box center [525, 336] width 42 height 26
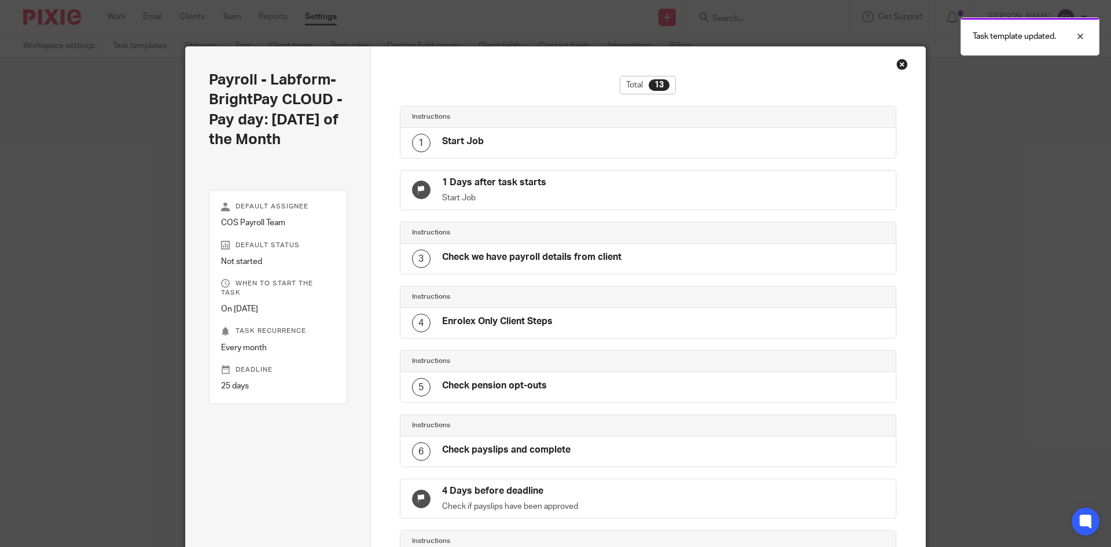
click at [901, 67] on div "Close this dialog window" at bounding box center [902, 64] width 12 height 12
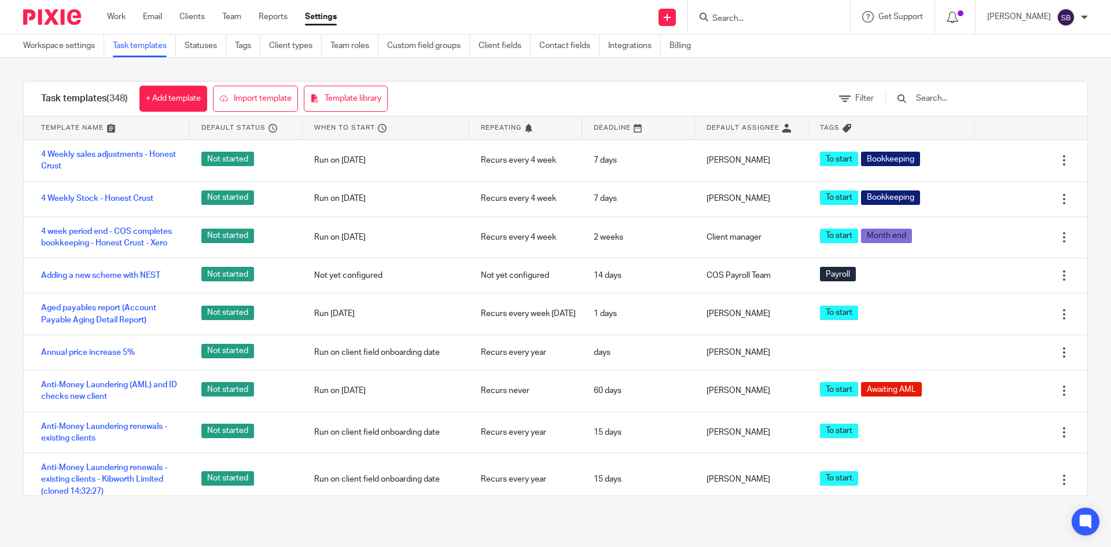
click at [756, 14] on input "Search" at bounding box center [763, 19] width 104 height 10
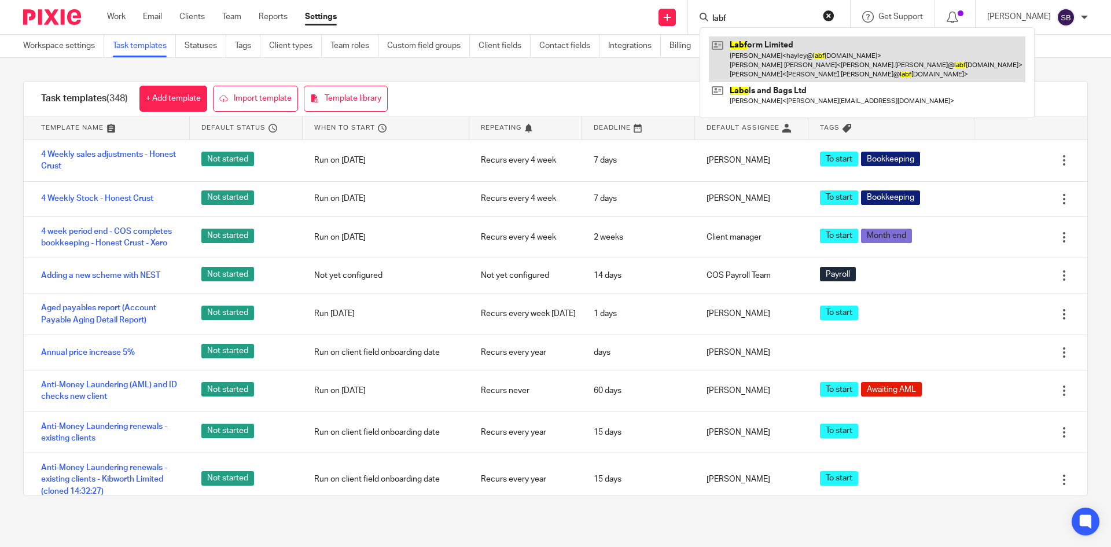
type input "labf"
click at [838, 51] on link at bounding box center [867, 59] width 316 height 46
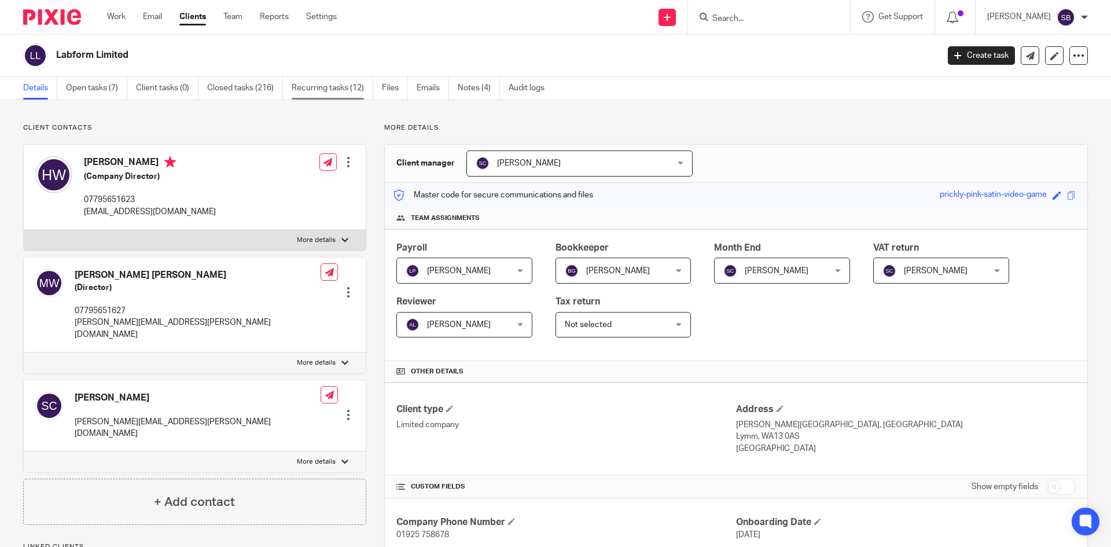
click at [347, 98] on link "Recurring tasks (12)" at bounding box center [333, 88] width 82 height 23
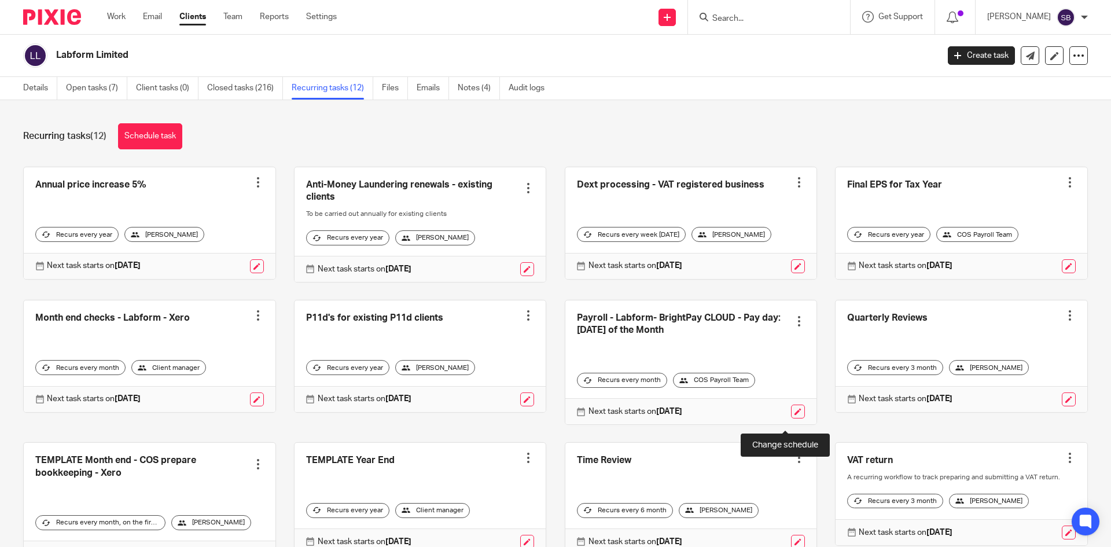
click at [791, 418] on link at bounding box center [798, 411] width 14 height 14
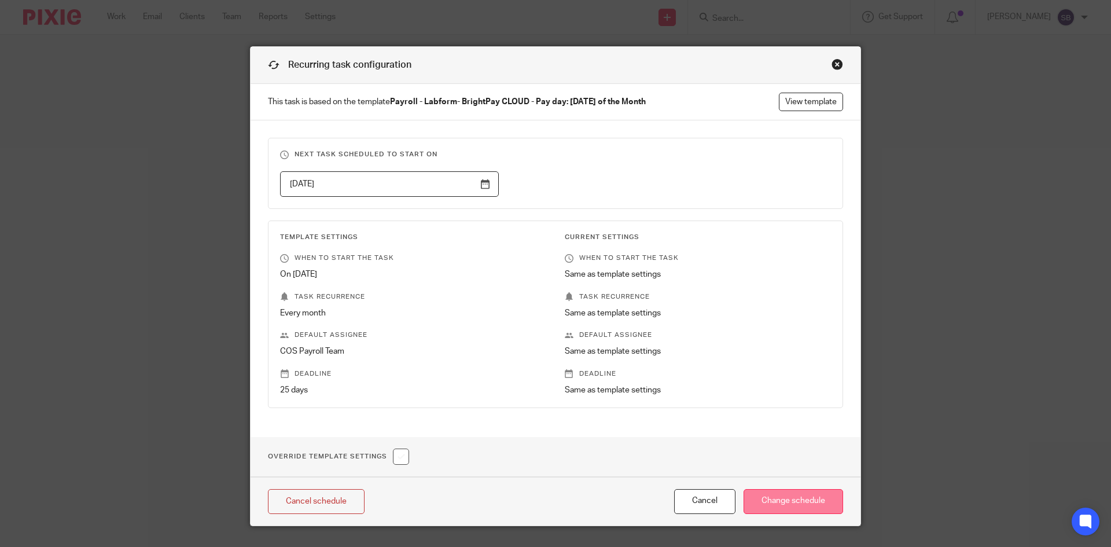
click at [775, 504] on input "Change schedule" at bounding box center [793, 501] width 100 height 25
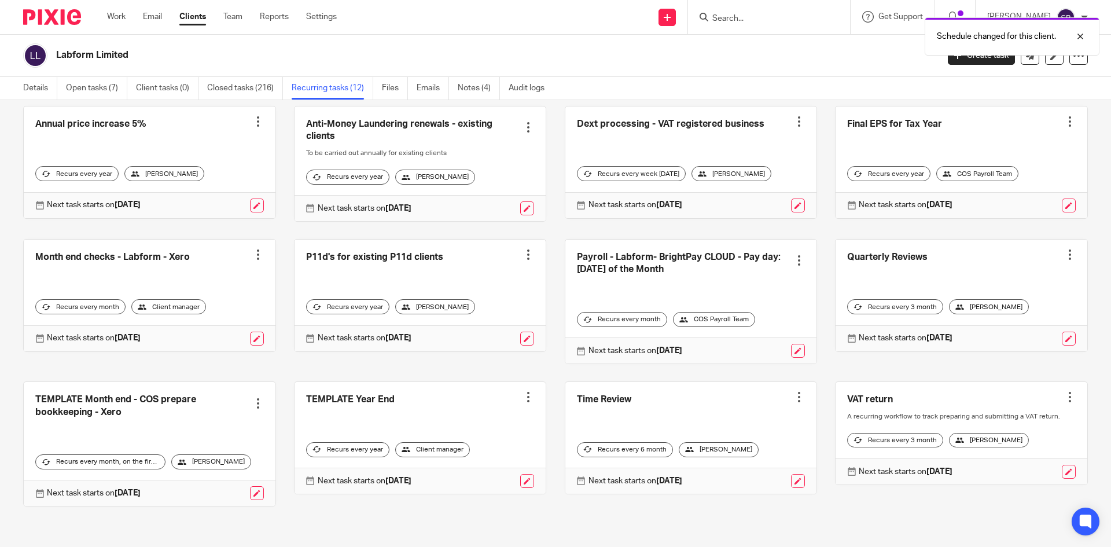
scroll to position [70, 0]
click at [791, 348] on link at bounding box center [798, 351] width 14 height 14
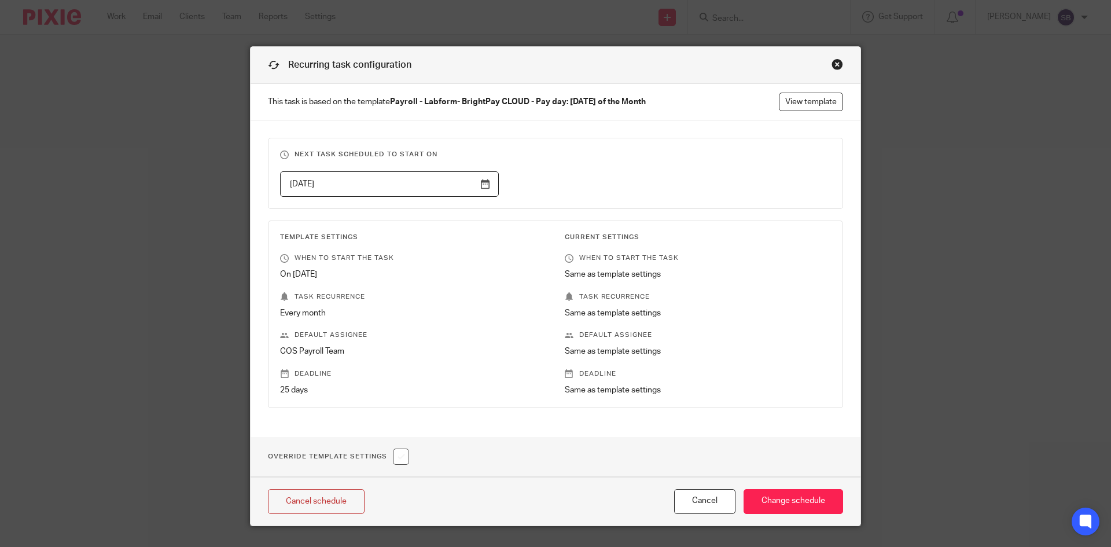
click at [399, 459] on input "checkbox" at bounding box center [401, 456] width 16 height 16
checkbox input "true"
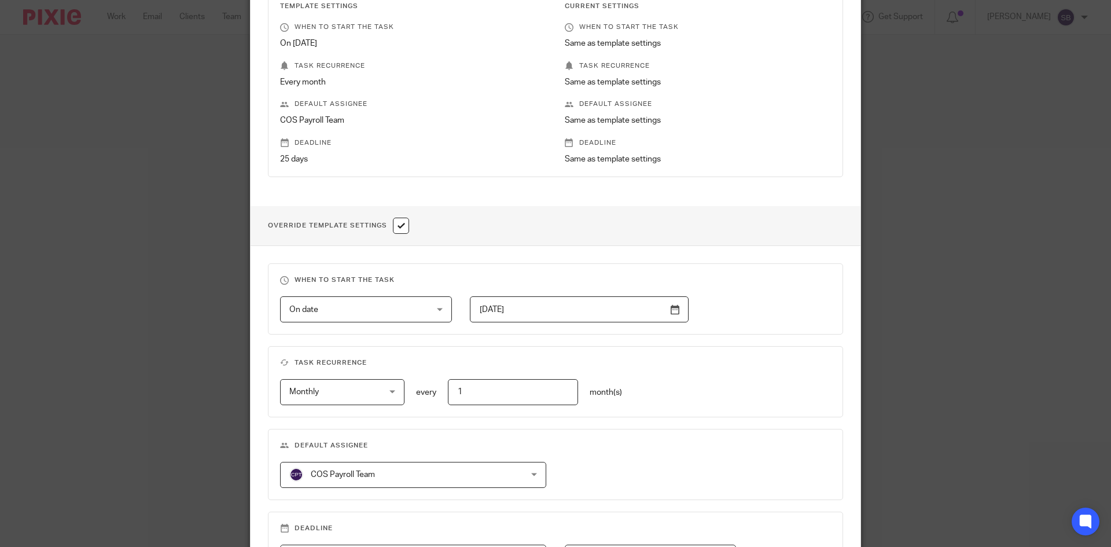
scroll to position [231, 0]
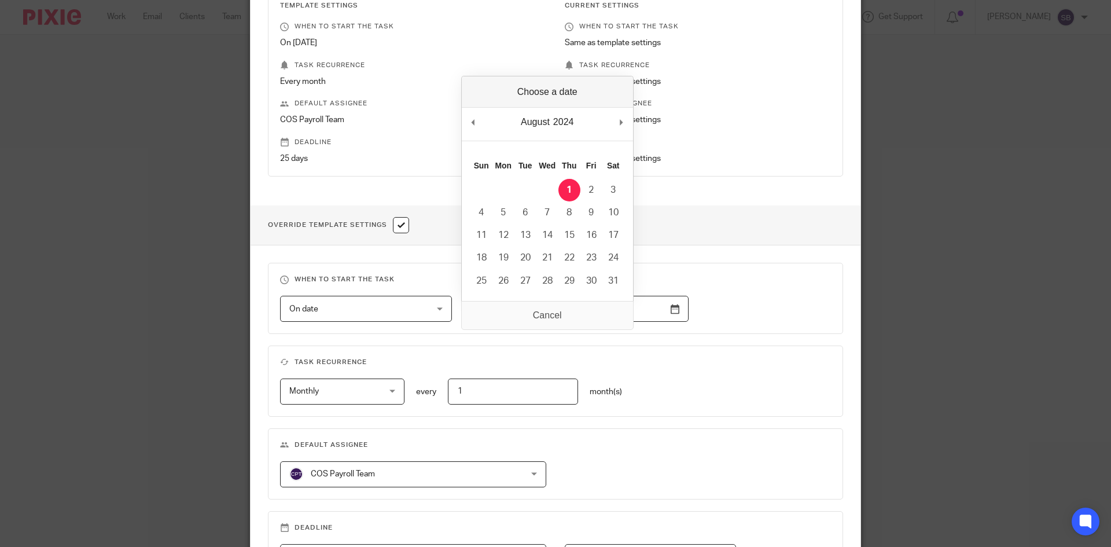
click at [666, 313] on input "[DATE]" at bounding box center [579, 309] width 219 height 26
type input "2025-10-15"
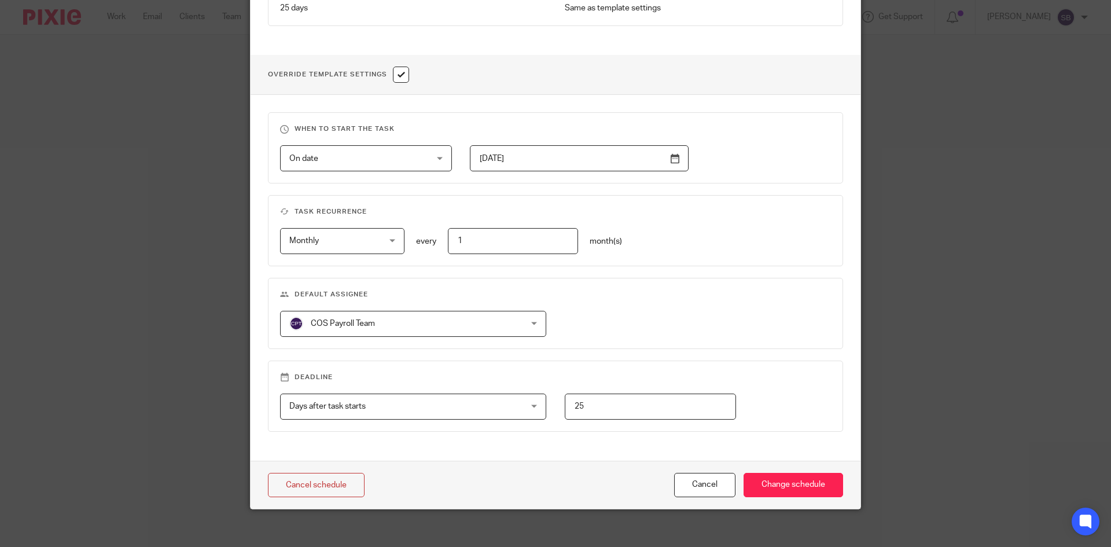
scroll to position [390, 0]
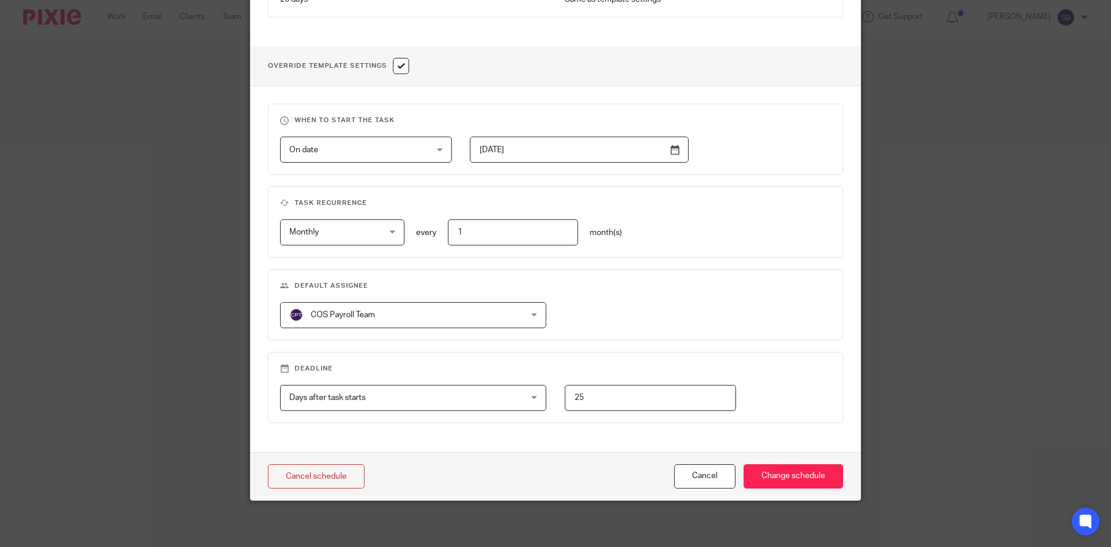
drag, startPoint x: 588, startPoint y: 398, endPoint x: 563, endPoint y: 402, distance: 25.2
click at [565, 402] on input "25" at bounding box center [651, 398] width 172 height 26
type input "10"
click at [788, 474] on input "Change schedule" at bounding box center [793, 476] width 100 height 25
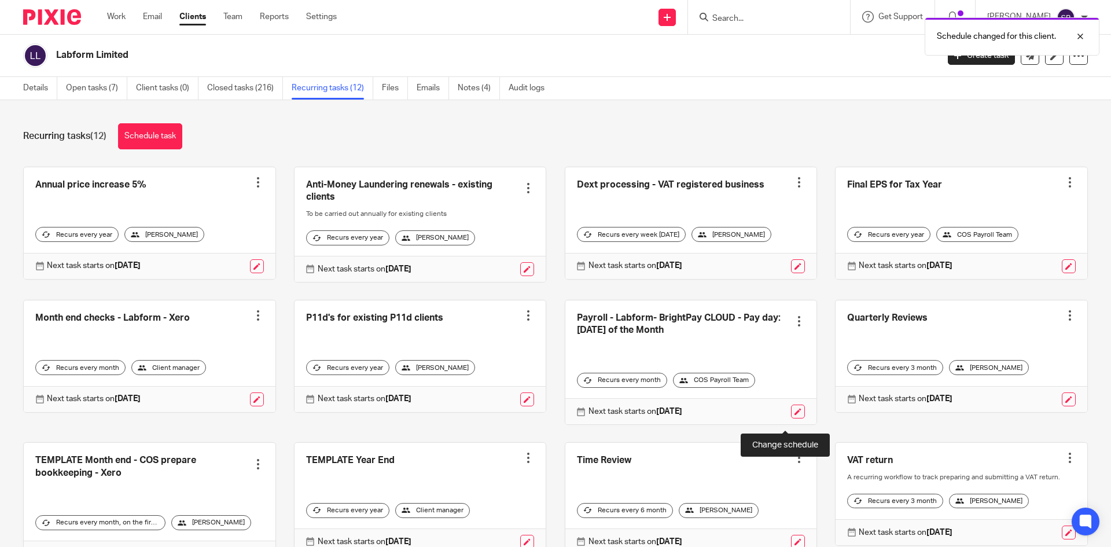
click at [791, 418] on link at bounding box center [798, 411] width 14 height 14
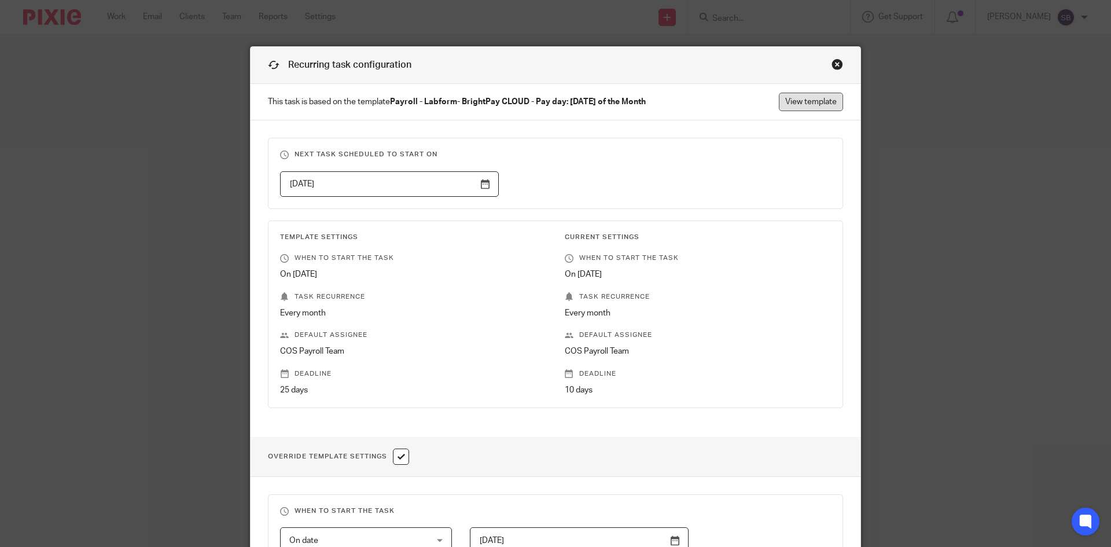
click at [798, 98] on link "View template" at bounding box center [811, 102] width 64 height 19
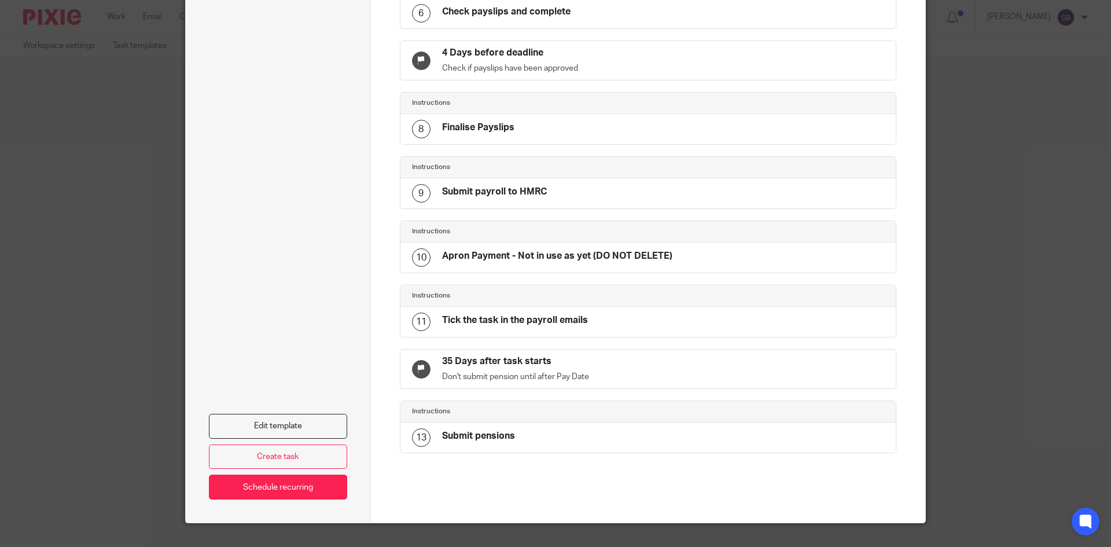
scroll to position [460, 0]
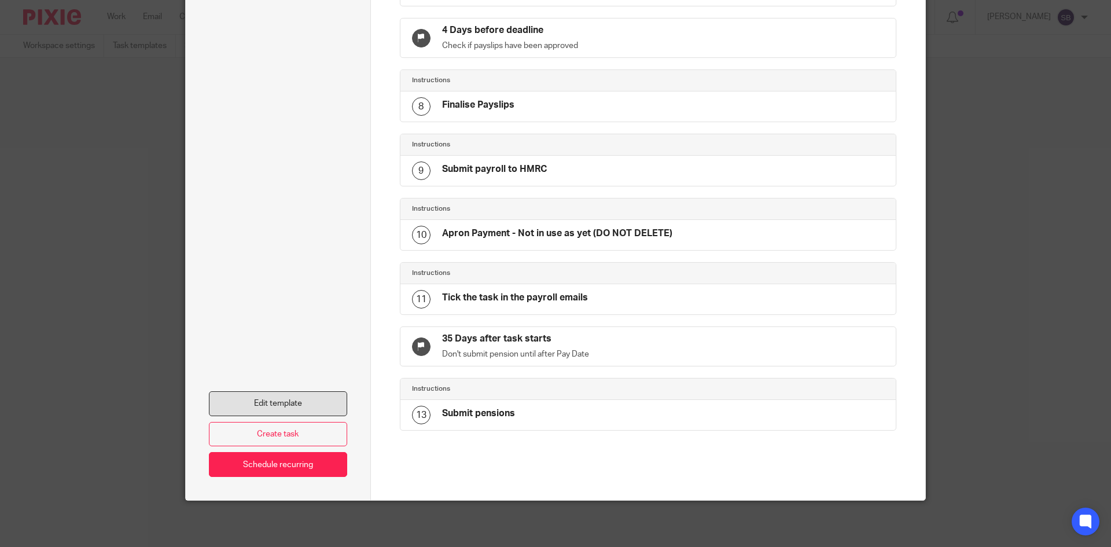
click at [290, 403] on link "Edit template" at bounding box center [278, 403] width 138 height 25
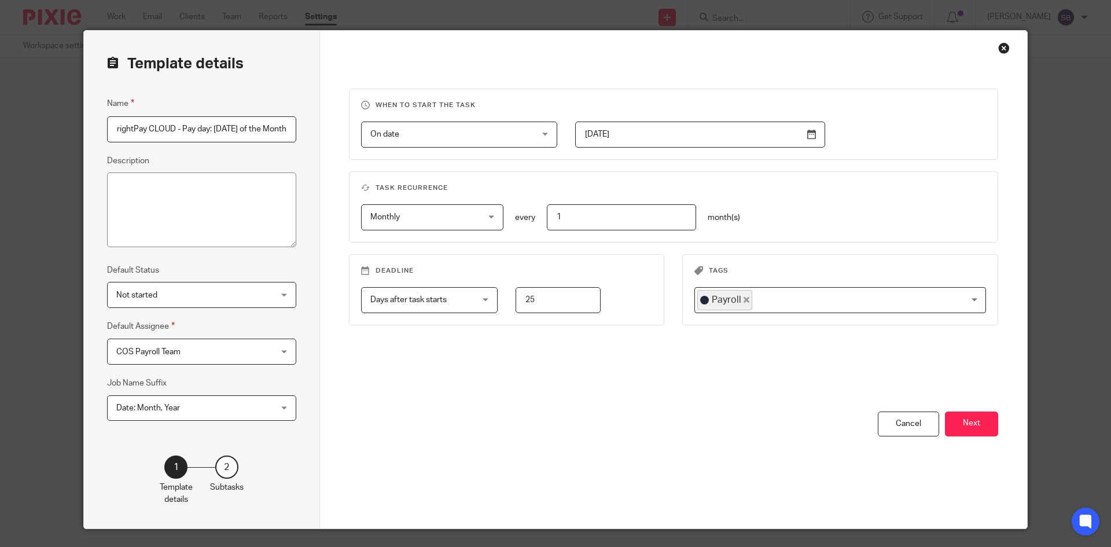
scroll to position [45, 0]
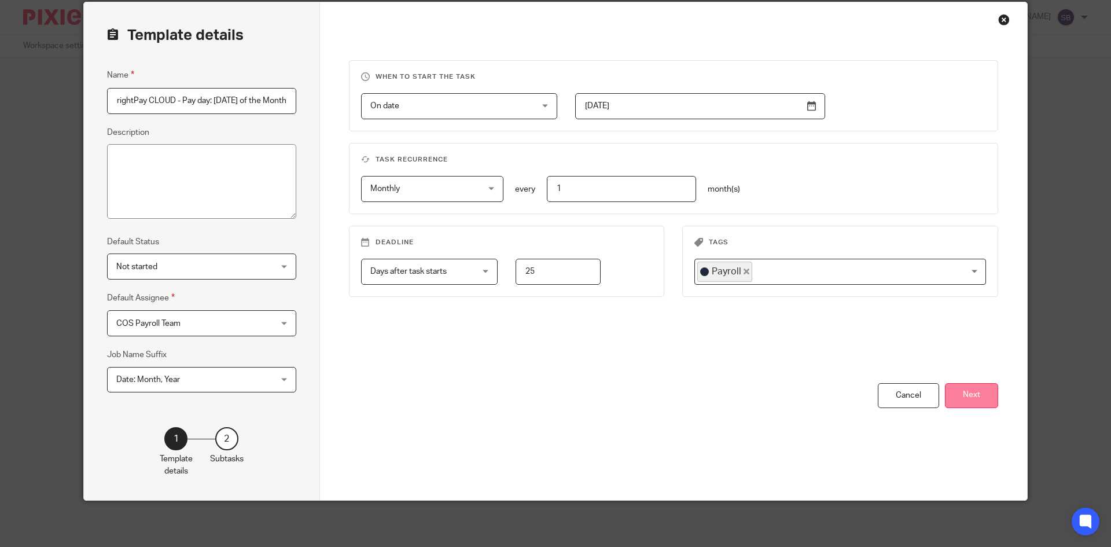
click at [972, 407] on button "Next" at bounding box center [971, 395] width 53 height 25
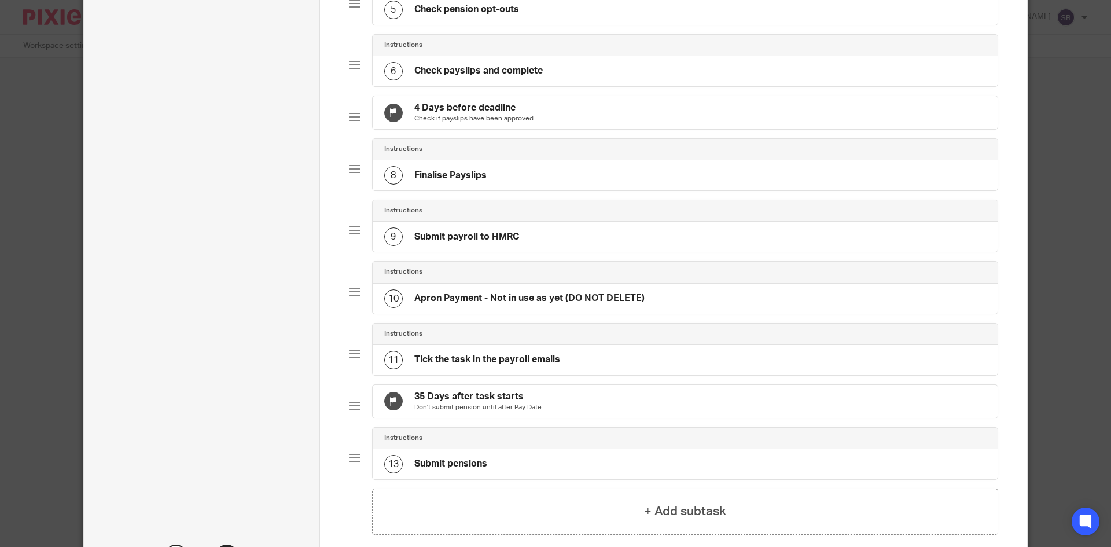
scroll to position [449, 0]
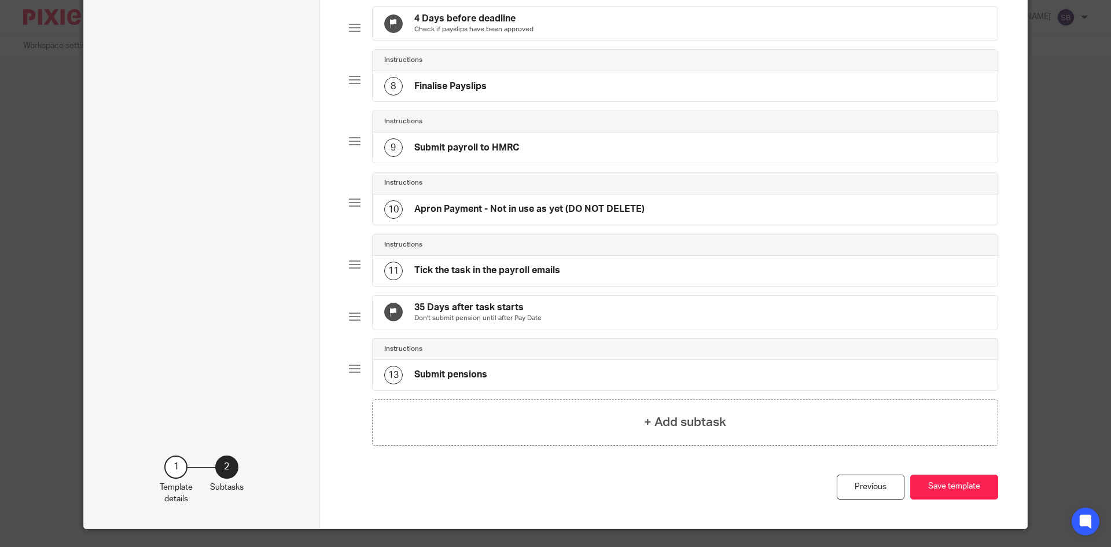
click at [472, 323] on p "Don't submit pension until after Pay Date" at bounding box center [477, 318] width 127 height 9
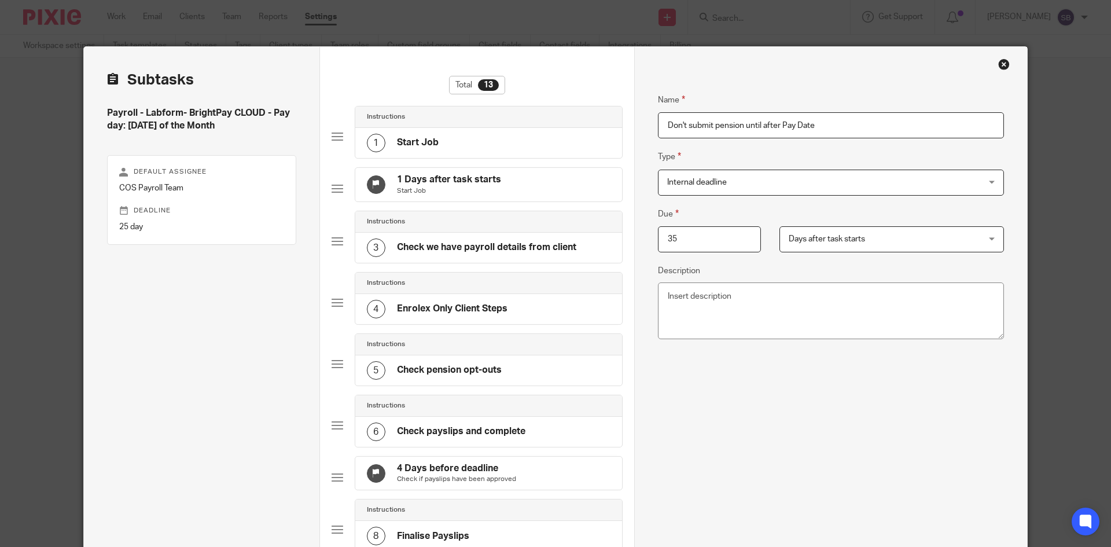
drag, startPoint x: 687, startPoint y: 240, endPoint x: 640, endPoint y: 241, distance: 46.9
click at [640, 242] on div "35" at bounding box center [700, 239] width 121 height 26
type input "17"
click at [920, 441] on div "Name Don't submit pension until after Pay Date Type Internal deadline Internal …" at bounding box center [831, 359] width 346 height 566
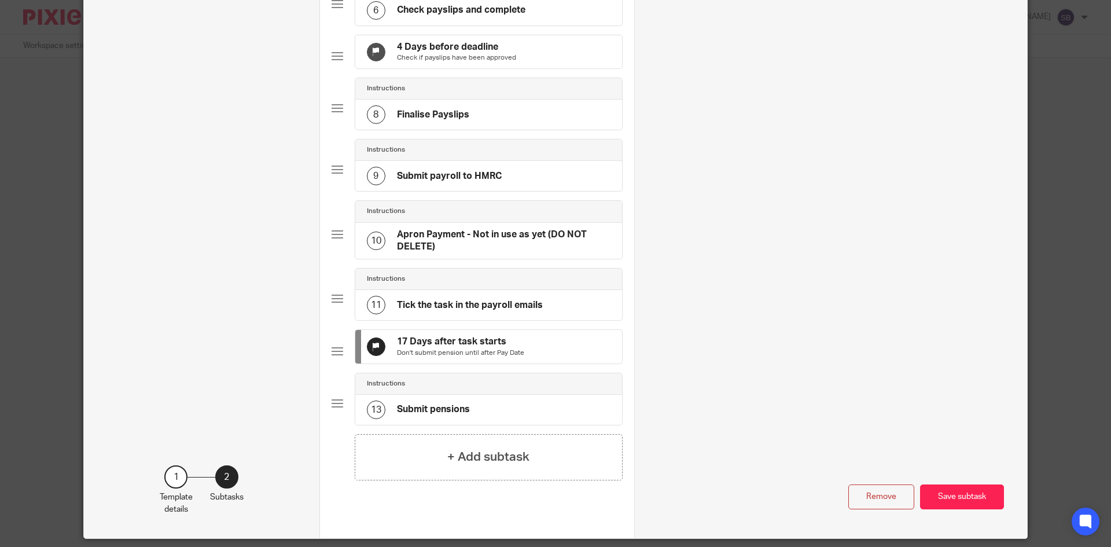
scroll to position [487, 0]
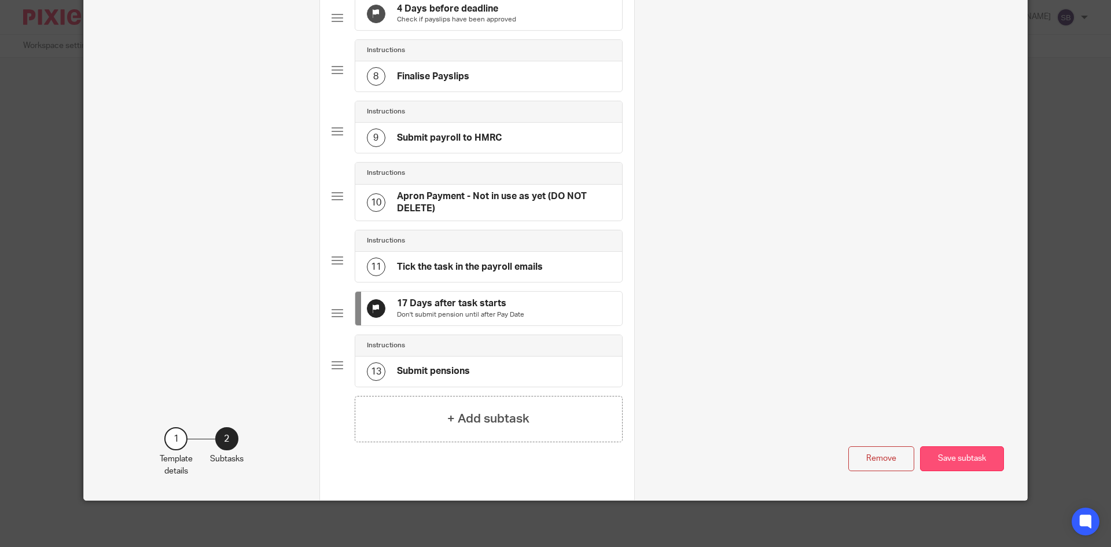
click at [943, 456] on button "Save subtask" at bounding box center [962, 458] width 84 height 25
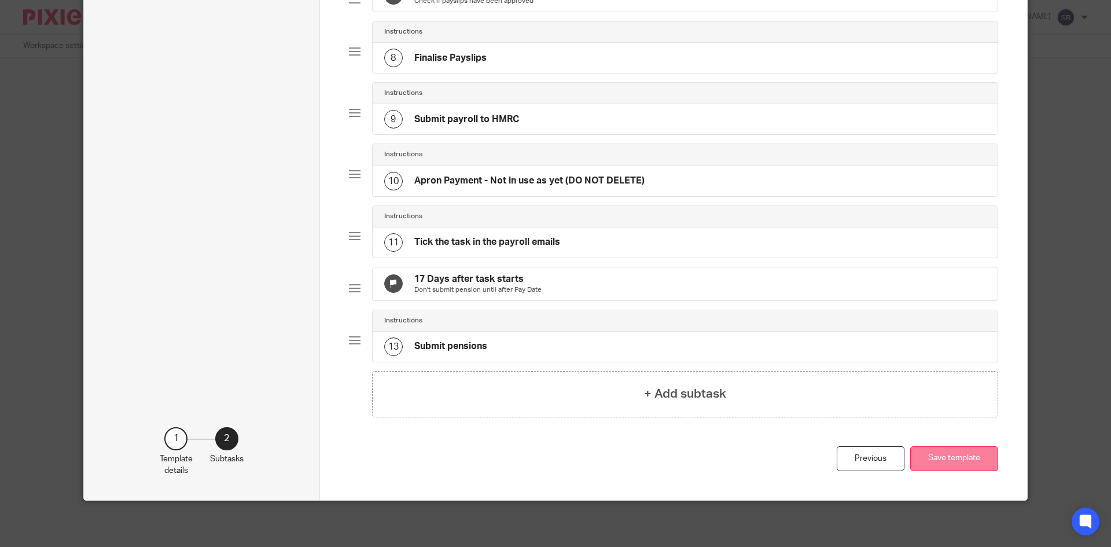
click at [955, 471] on button "Save template" at bounding box center [954, 458] width 88 height 25
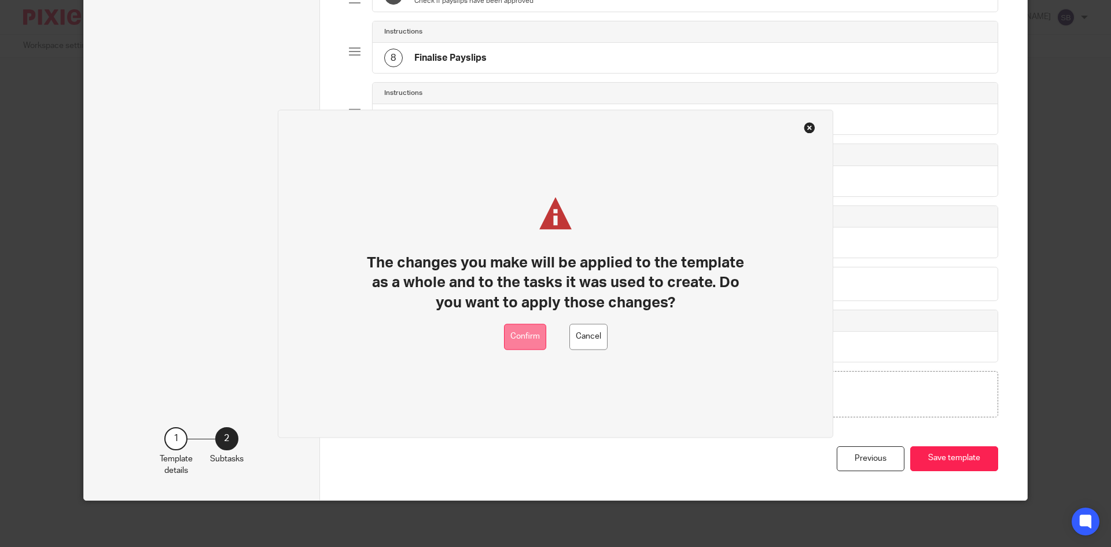
click at [537, 334] on button "Confirm" at bounding box center [525, 336] width 42 height 26
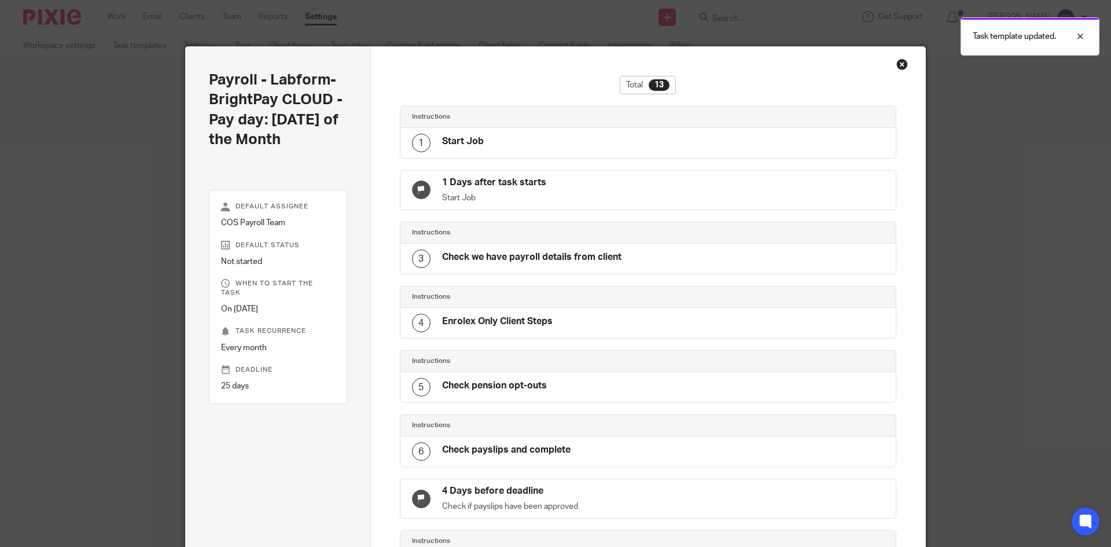
click at [898, 62] on div "Close this dialog window" at bounding box center [902, 64] width 12 height 12
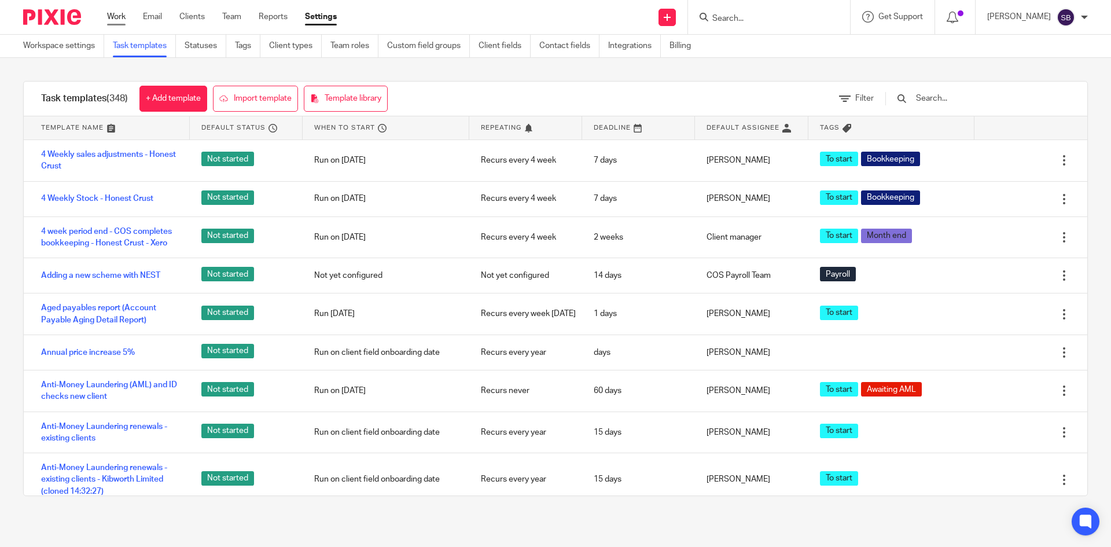
click at [115, 18] on link "Work" at bounding box center [116, 17] width 19 height 12
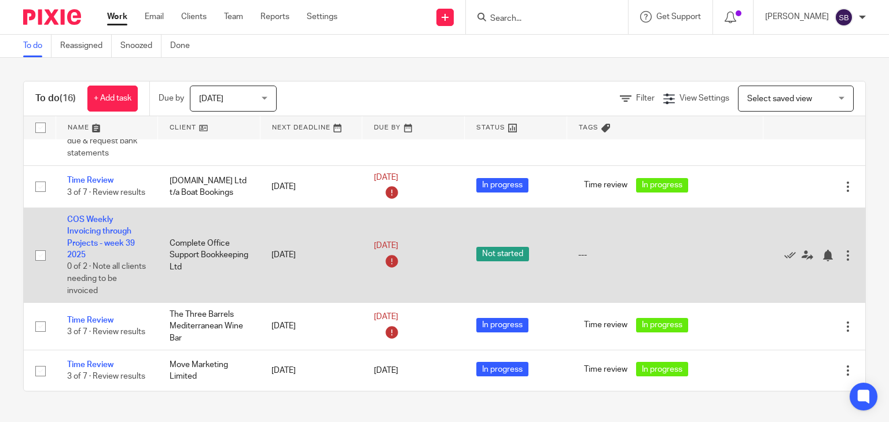
scroll to position [1084, 0]
click at [93, 216] on link "COS Weekly Invoicing through Projects - week 39 2025" at bounding box center [101, 237] width 68 height 43
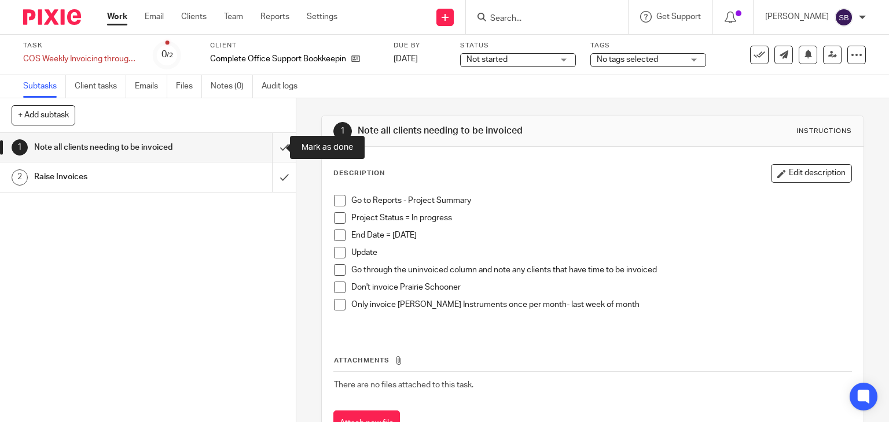
click at [271, 147] on input "submit" at bounding box center [148, 147] width 296 height 29
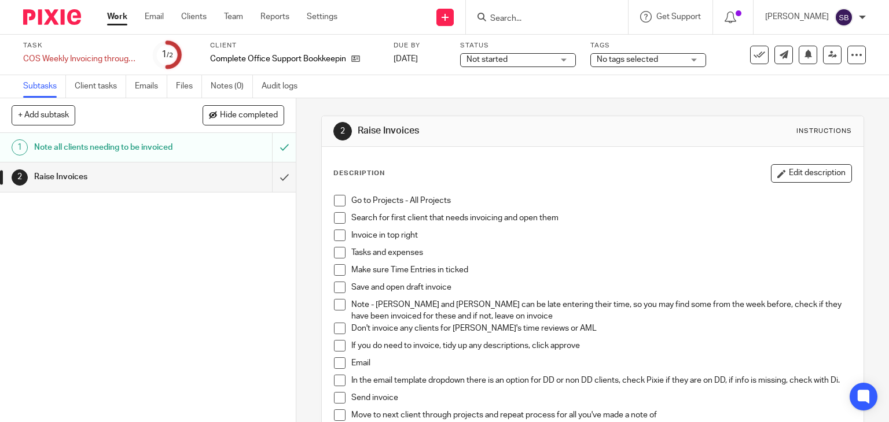
click at [561, 19] on input "Search" at bounding box center [541, 19] width 104 height 10
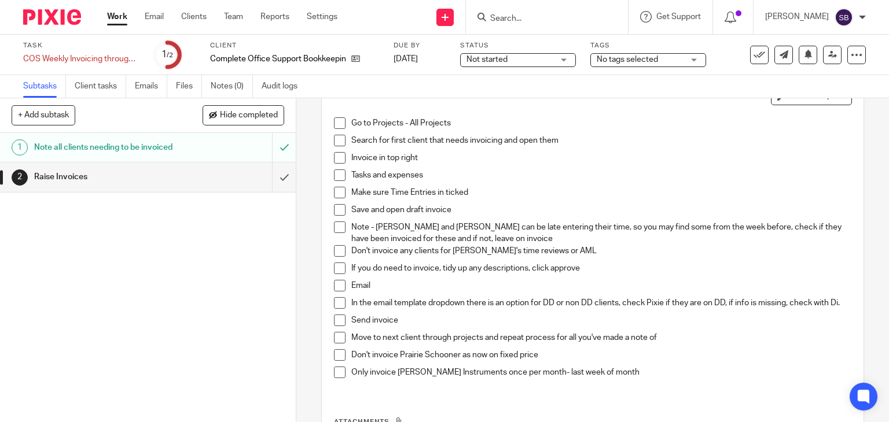
scroll to position [58, 0]
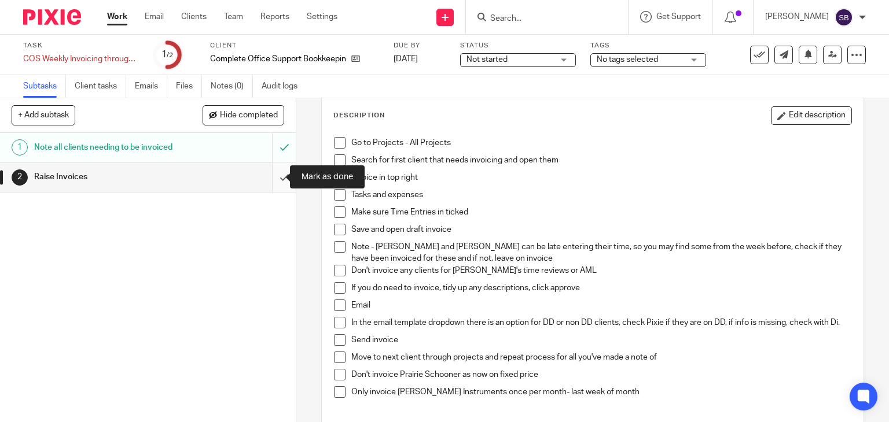
click at [275, 177] on input "submit" at bounding box center [148, 177] width 296 height 29
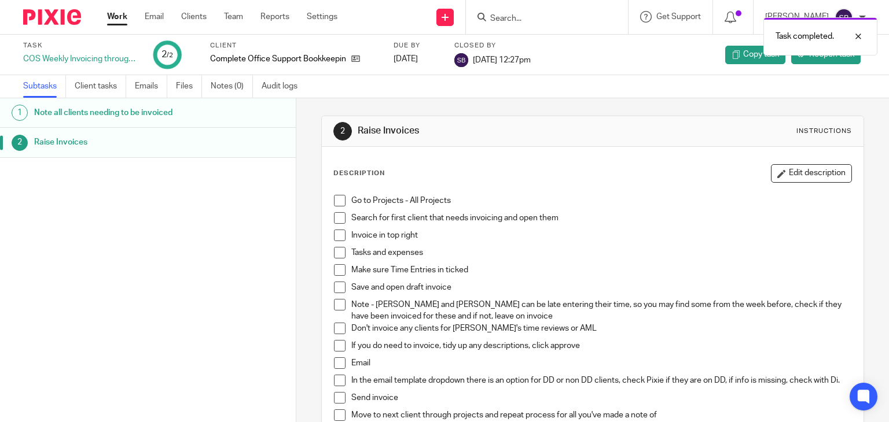
click at [560, 19] on div "Task completed." at bounding box center [660, 34] width 433 height 44
click at [858, 38] on div at bounding box center [849, 37] width 31 height 14
click at [530, 14] on input "Search" at bounding box center [541, 19] width 104 height 10
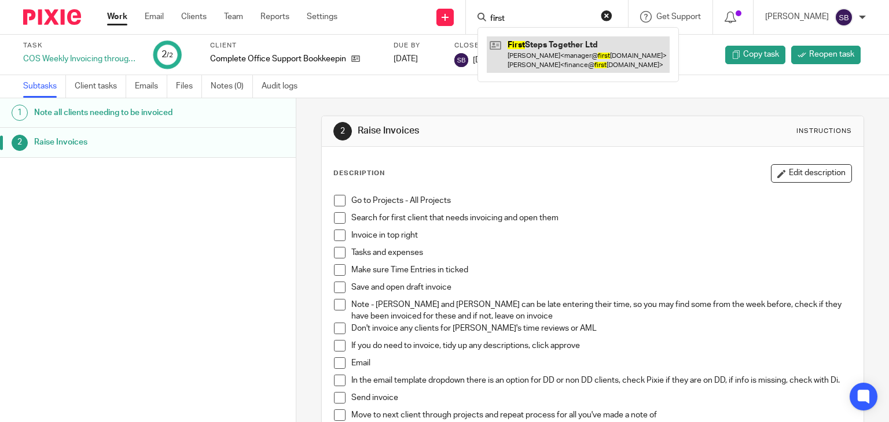
type input "first"
click at [633, 54] on link at bounding box center [578, 54] width 183 height 36
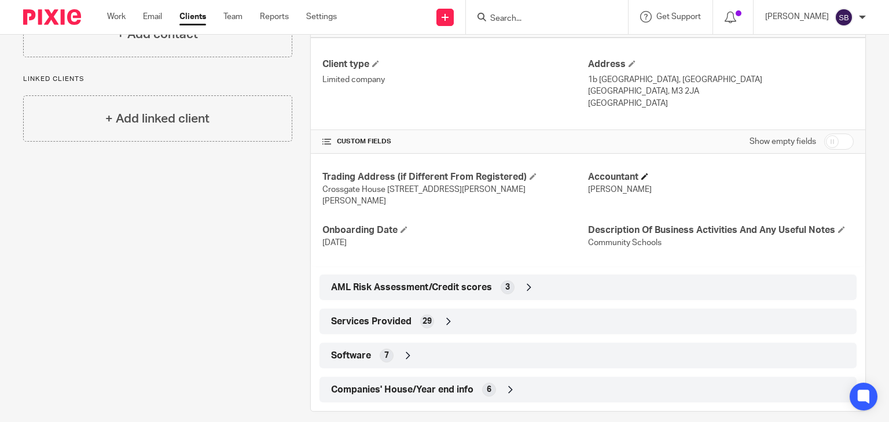
scroll to position [287, 0]
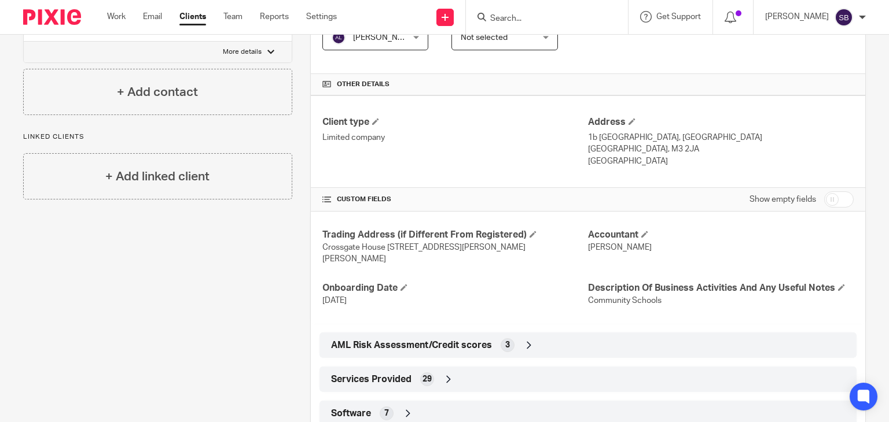
click at [831, 202] on input "checkbox" at bounding box center [839, 199] width 30 height 16
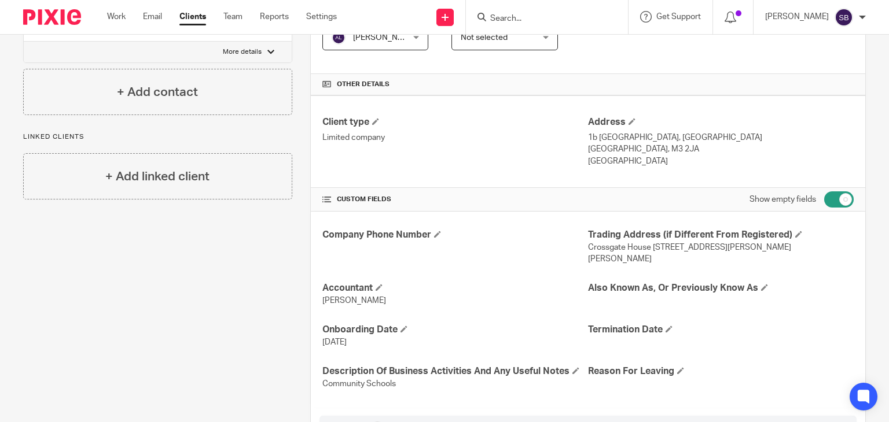
click at [827, 202] on input "checkbox" at bounding box center [839, 199] width 30 height 16
checkbox input "false"
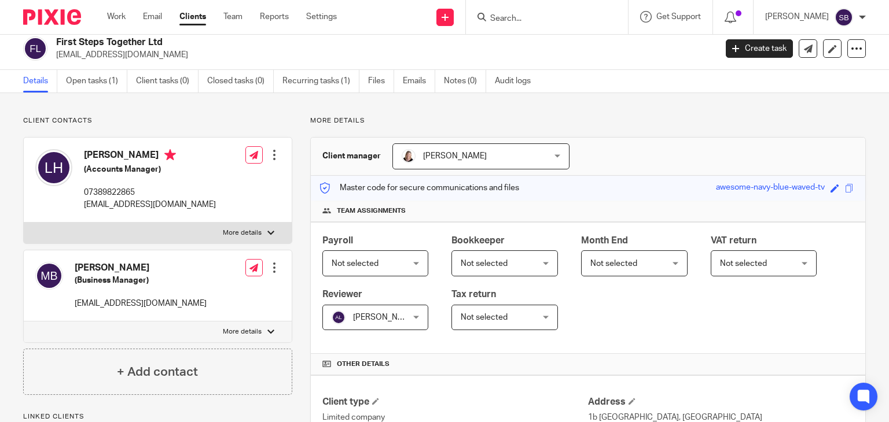
scroll to position [0, 0]
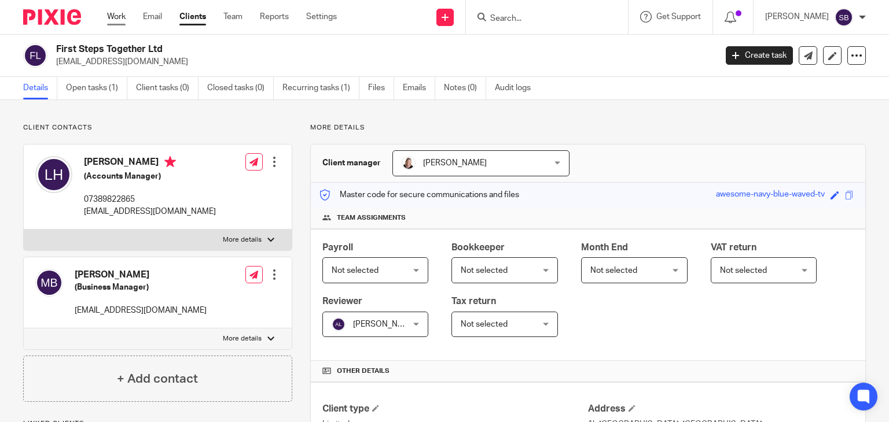
click at [121, 13] on link "Work" at bounding box center [116, 17] width 19 height 12
